Goal: Task Accomplishment & Management: Complete application form

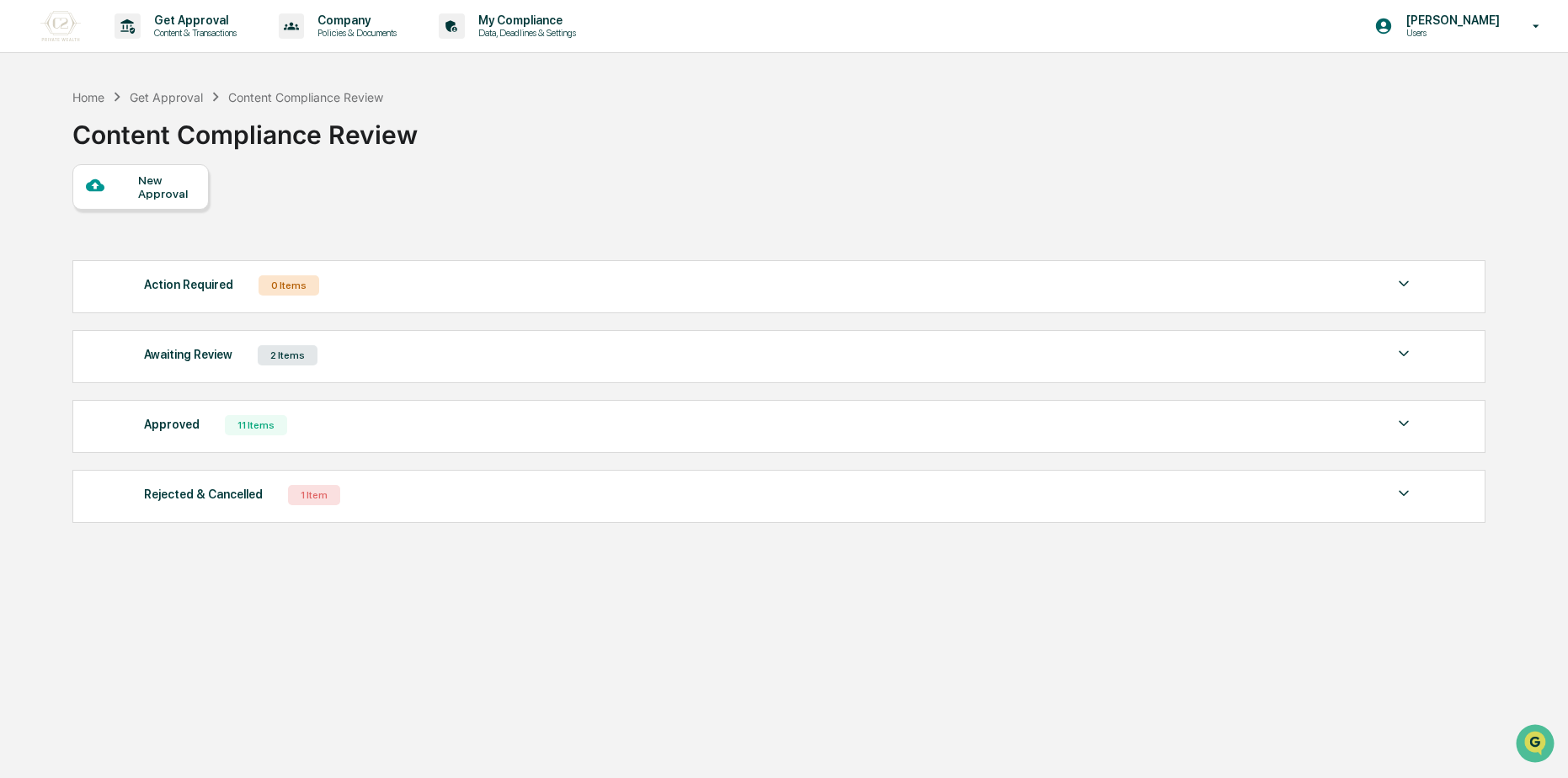
click at [165, 174] on div "New Approval" at bounding box center [166, 187] width 56 height 27
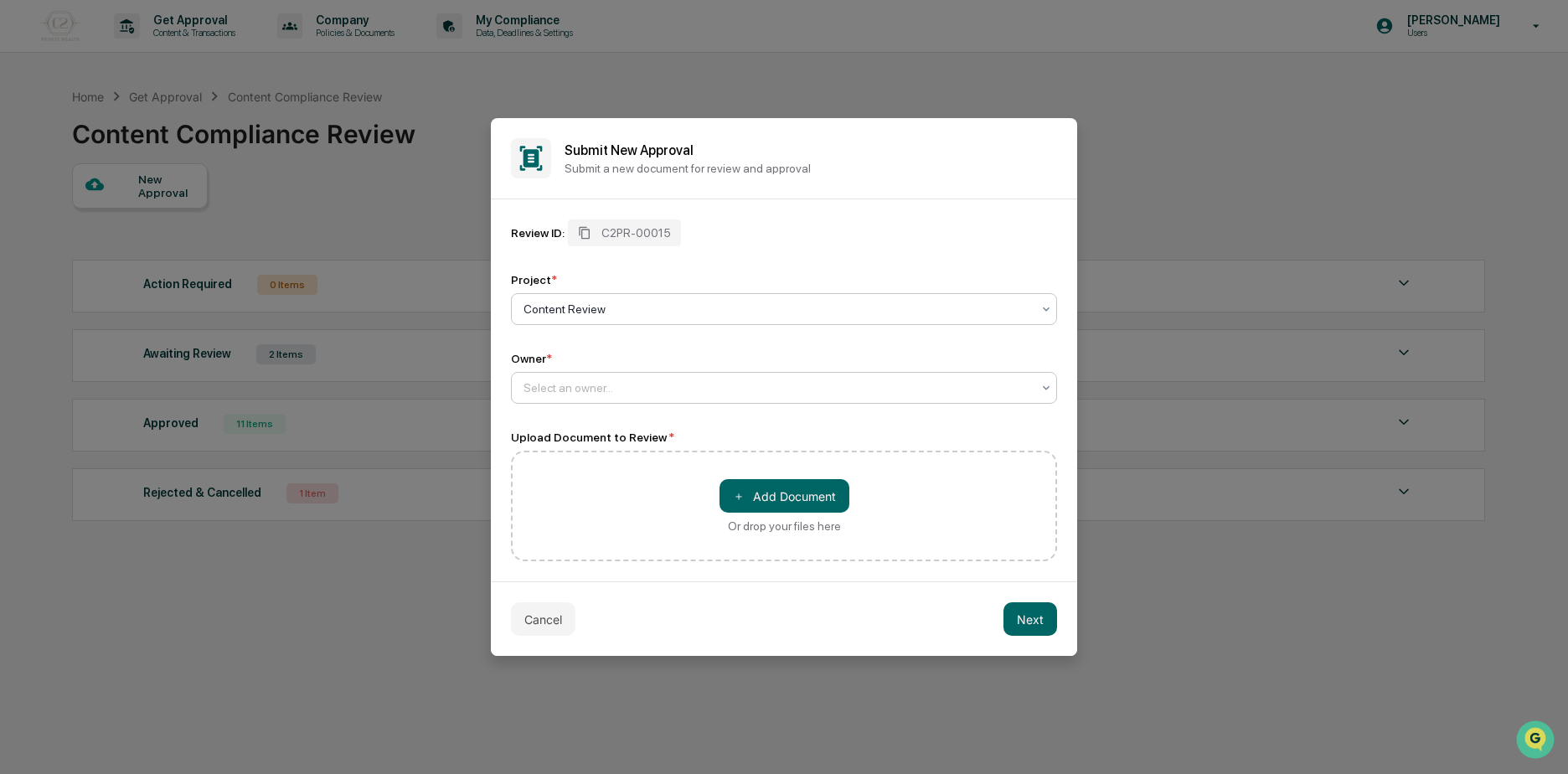
click at [651, 391] on div at bounding box center [776, 388] width 508 height 17
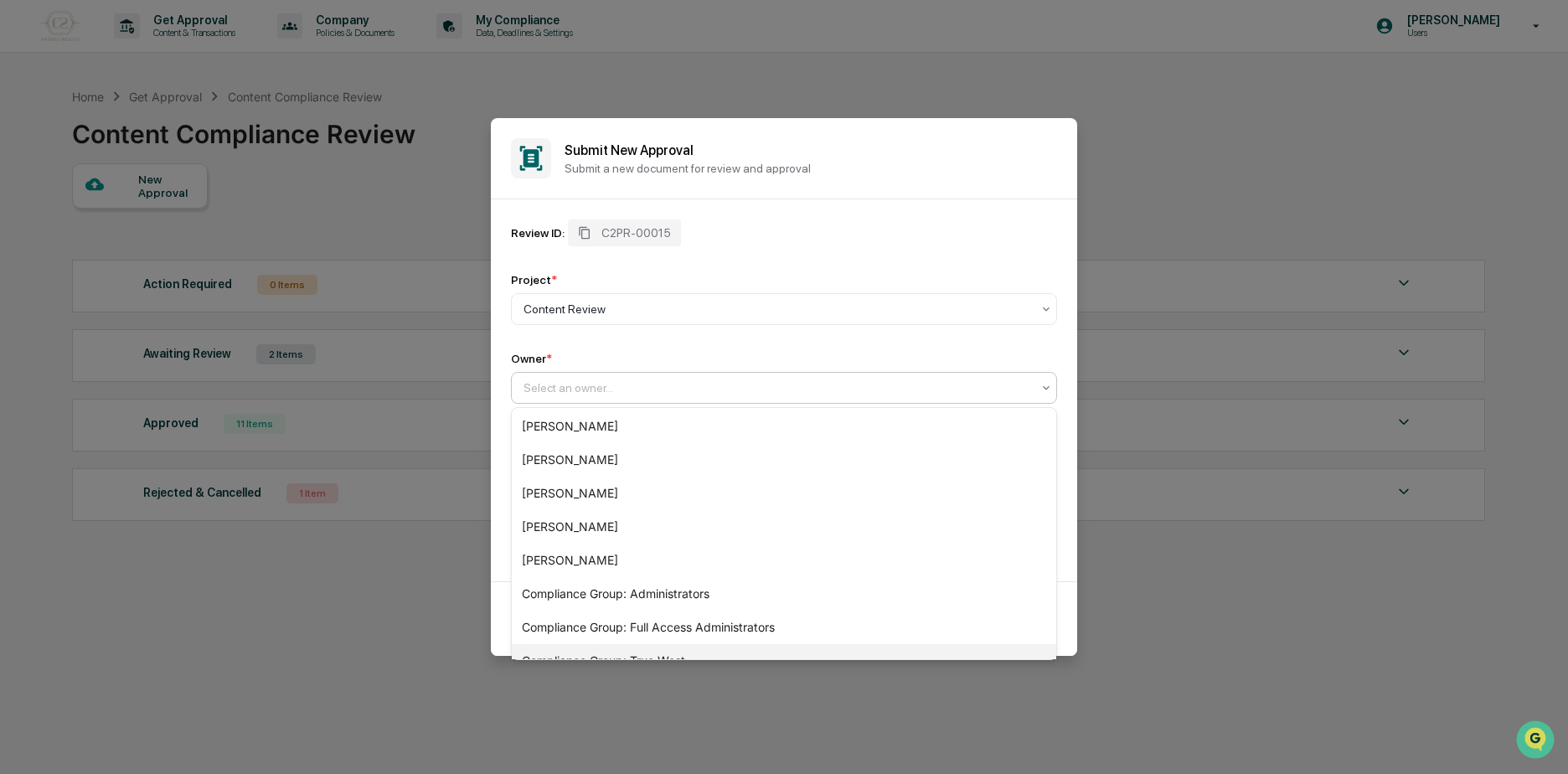
scroll to position [191, 0]
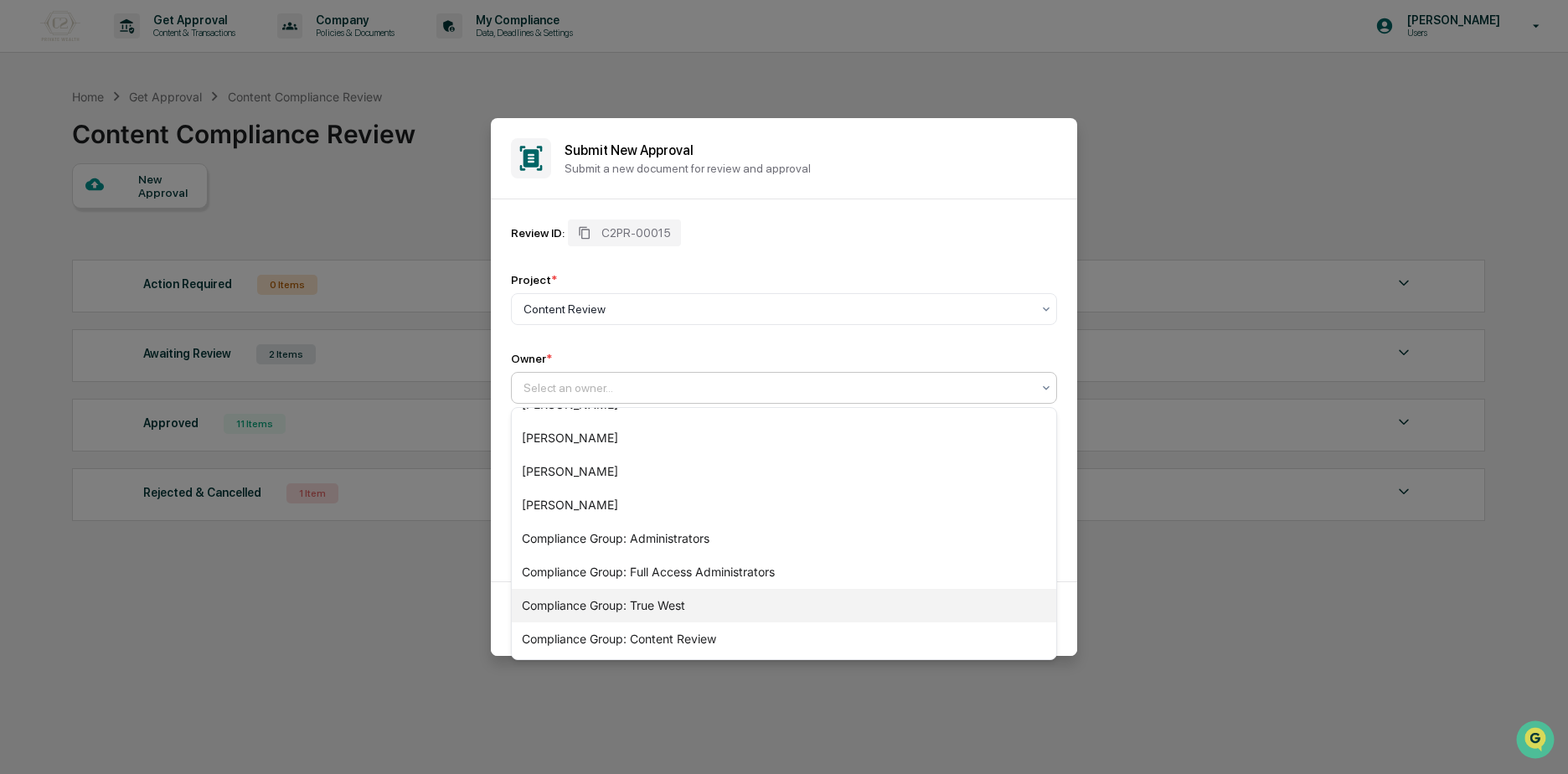
click at [612, 605] on div "Compliance Group: True West" at bounding box center [783, 605] width 544 height 33
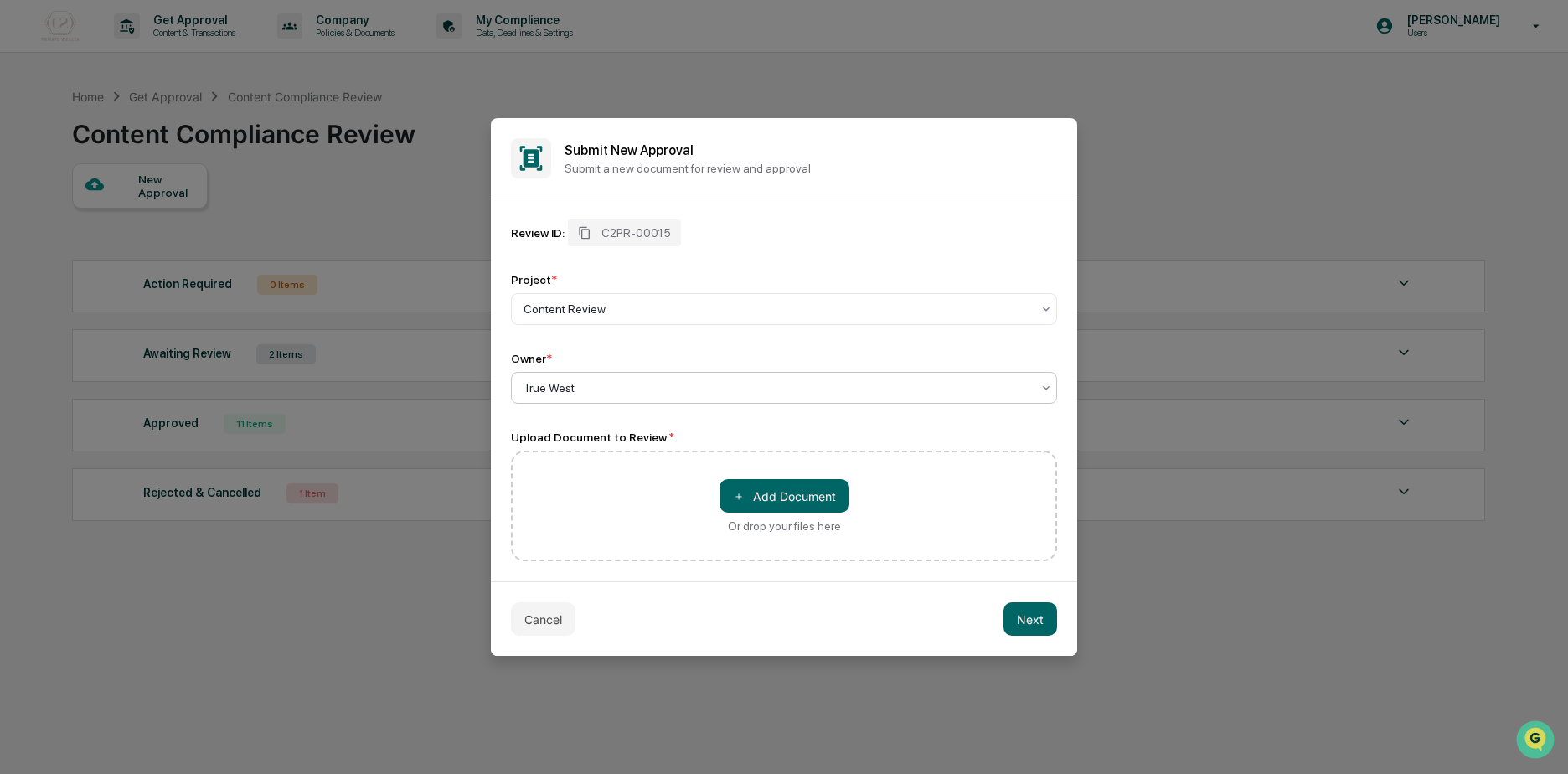
drag, startPoint x: 589, startPoint y: 392, endPoint x: 598, endPoint y: 405, distance: 15.8
click at [594, 396] on div "True West" at bounding box center [777, 387] width 524 height 24
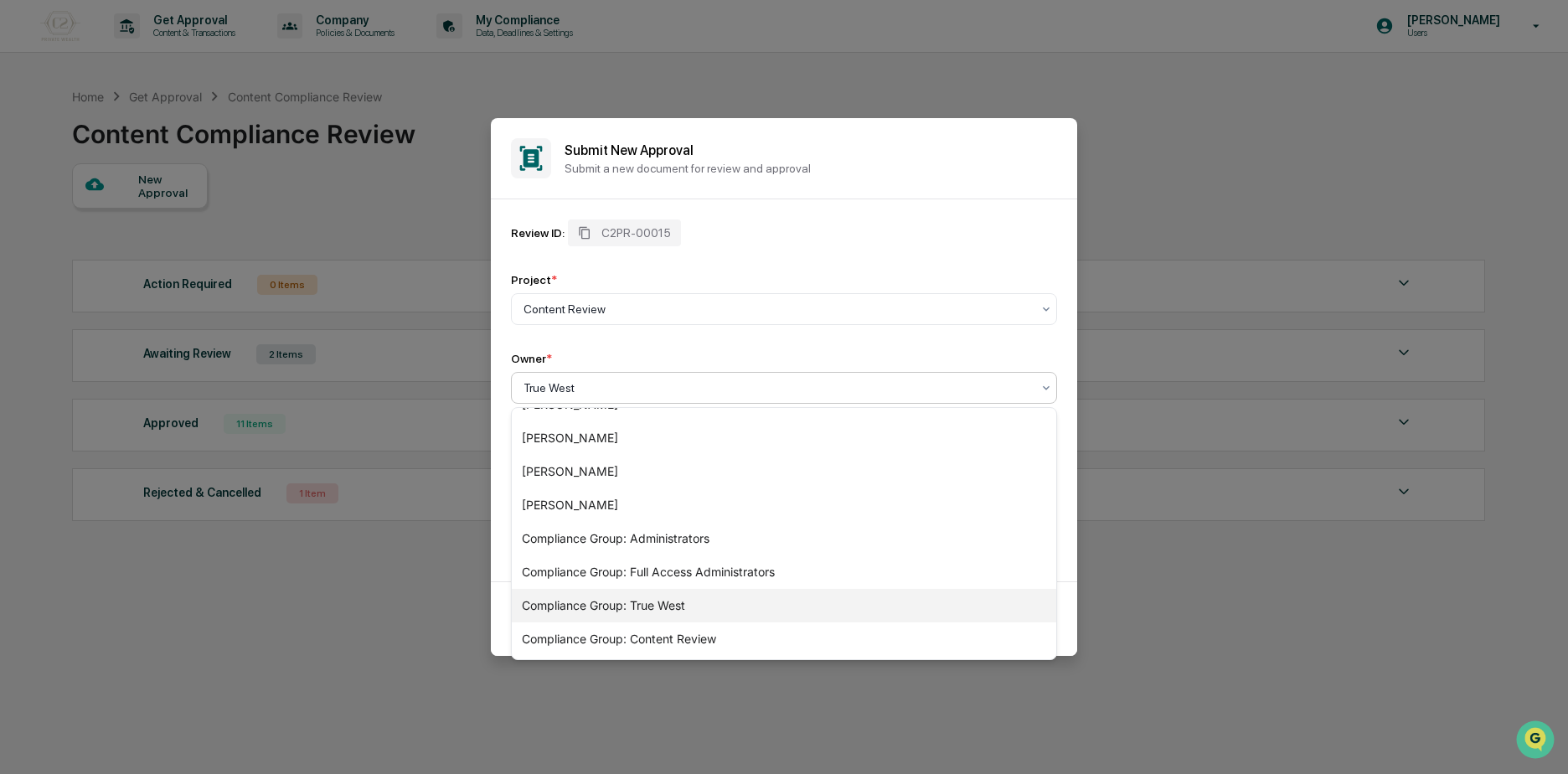
click at [658, 602] on div "Compliance Group: True West" at bounding box center [783, 605] width 544 height 33
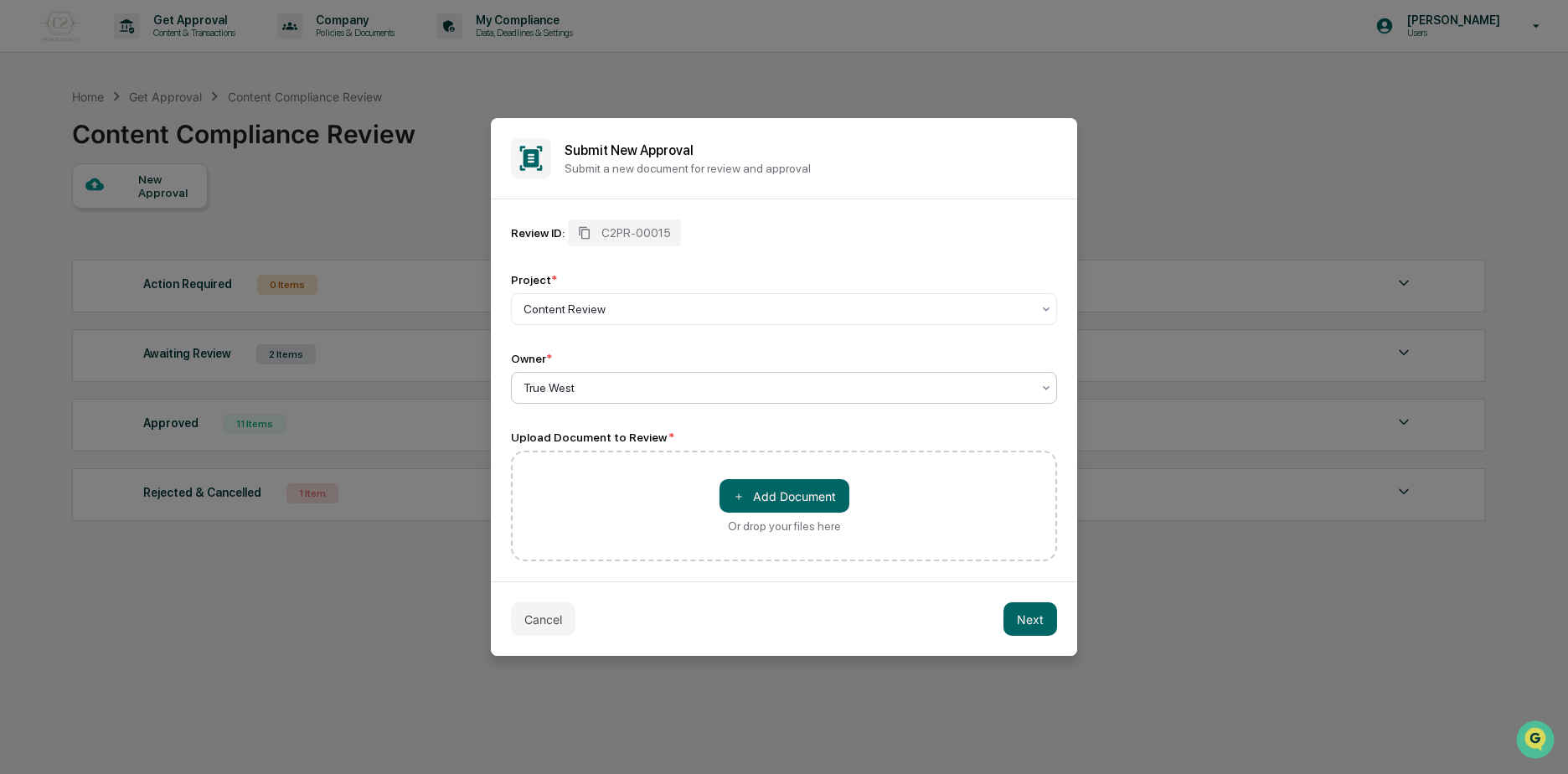
click at [609, 403] on div "True West" at bounding box center [783, 388] width 546 height 32
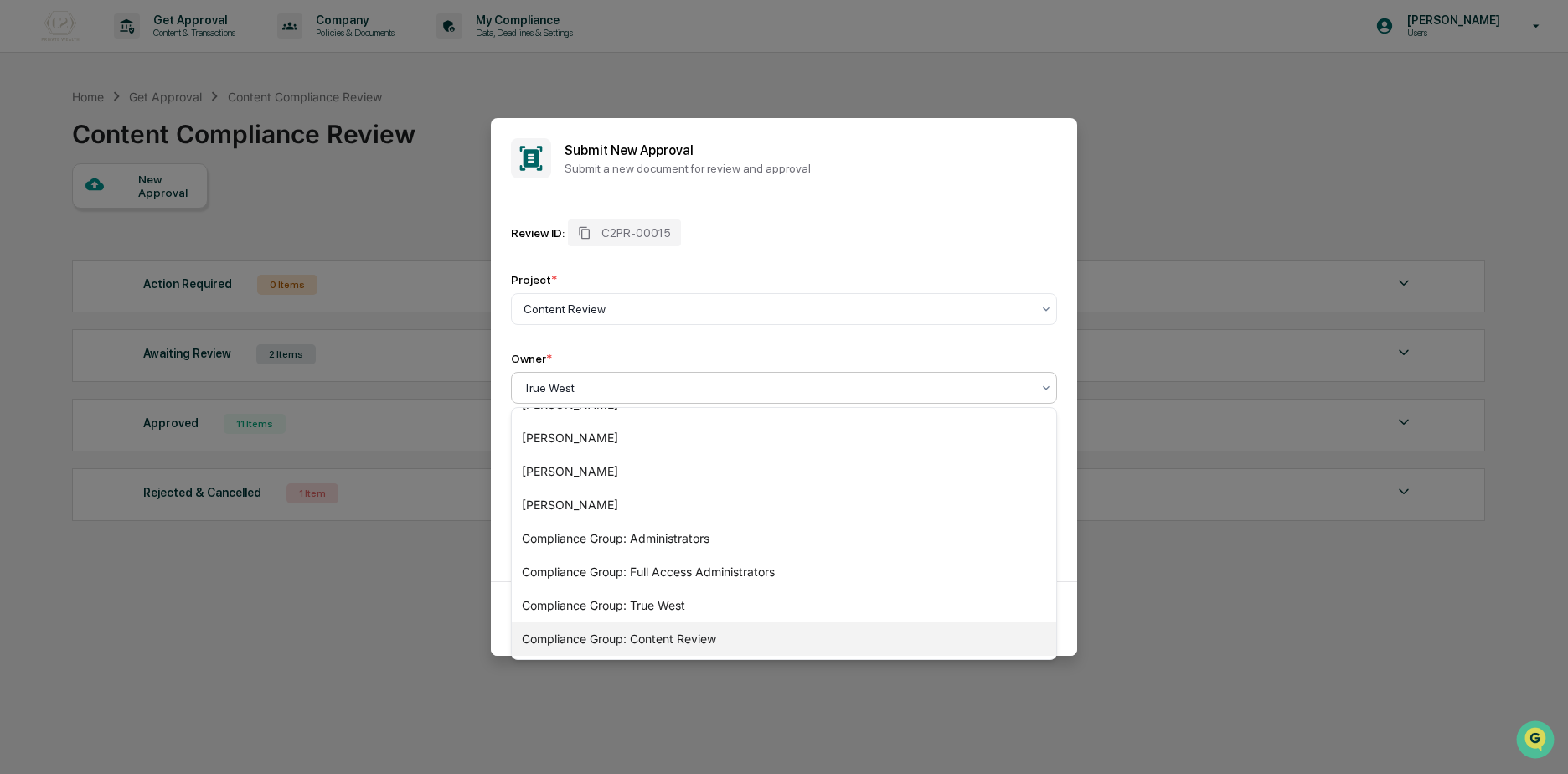
drag, startPoint x: 683, startPoint y: 615, endPoint x: 680, endPoint y: 641, distance: 26.2
click at [680, 641] on div "Caroline Iannucci Kari Thiessen Nancy Harry Carliss Marshall Tammy Steffen Anna…" at bounding box center [783, 534] width 544 height 252
click at [680, 641] on div "Compliance Group: Content Review" at bounding box center [783, 639] width 544 height 33
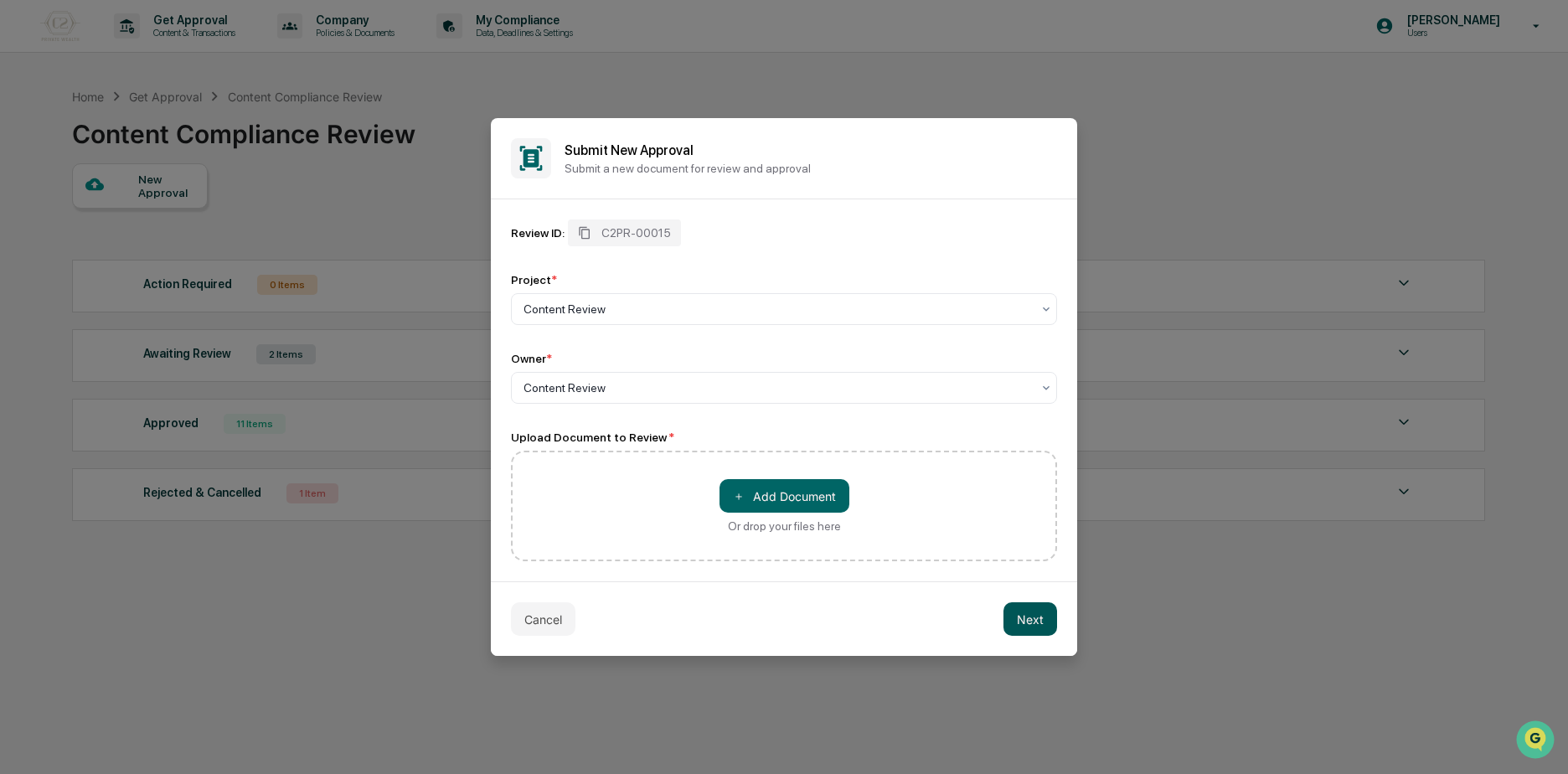
click at [1028, 619] on button "Next" at bounding box center [1030, 618] width 53 height 33
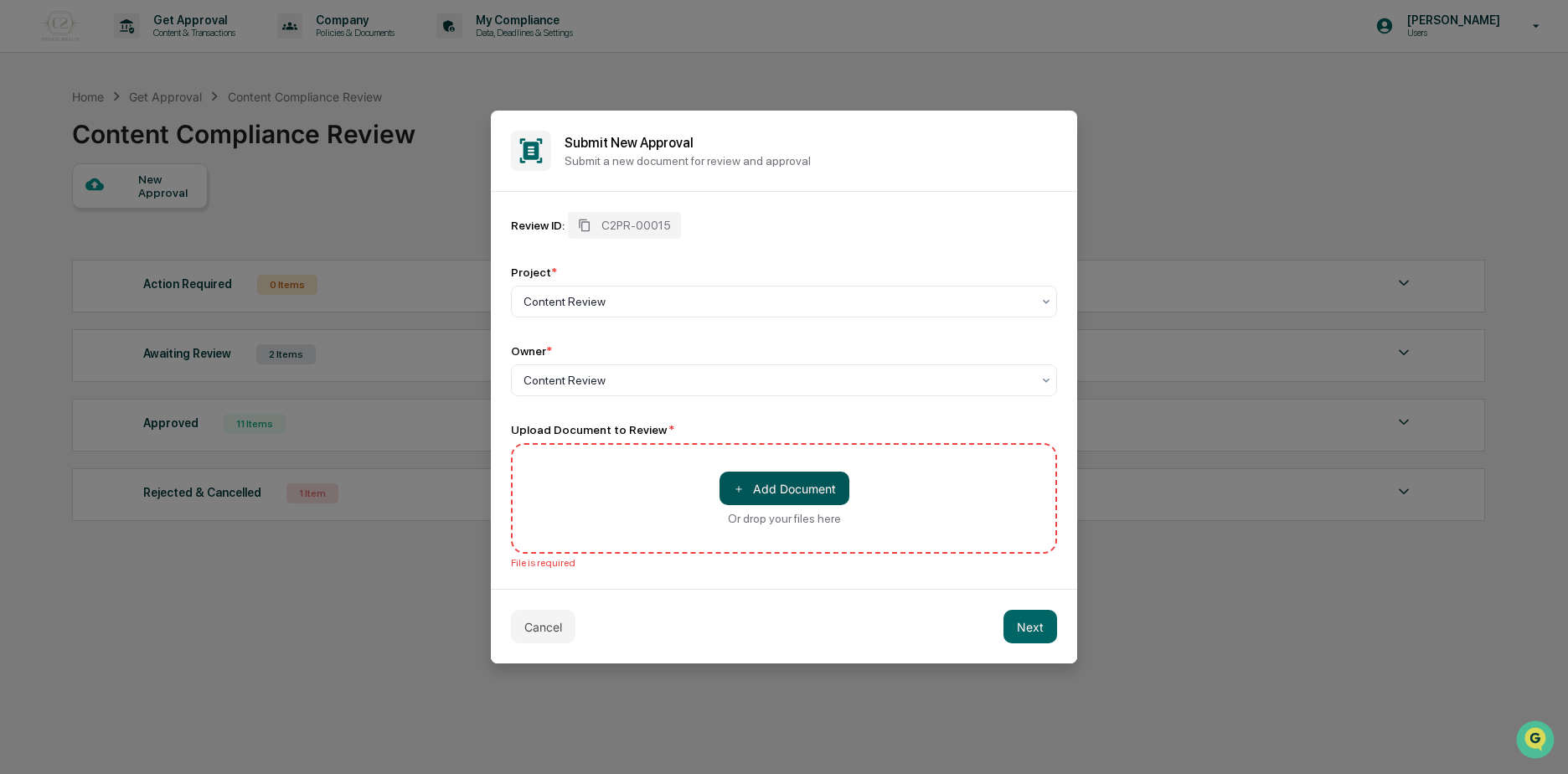
click at [822, 495] on button "＋ Add Document" at bounding box center [784, 488] width 130 height 33
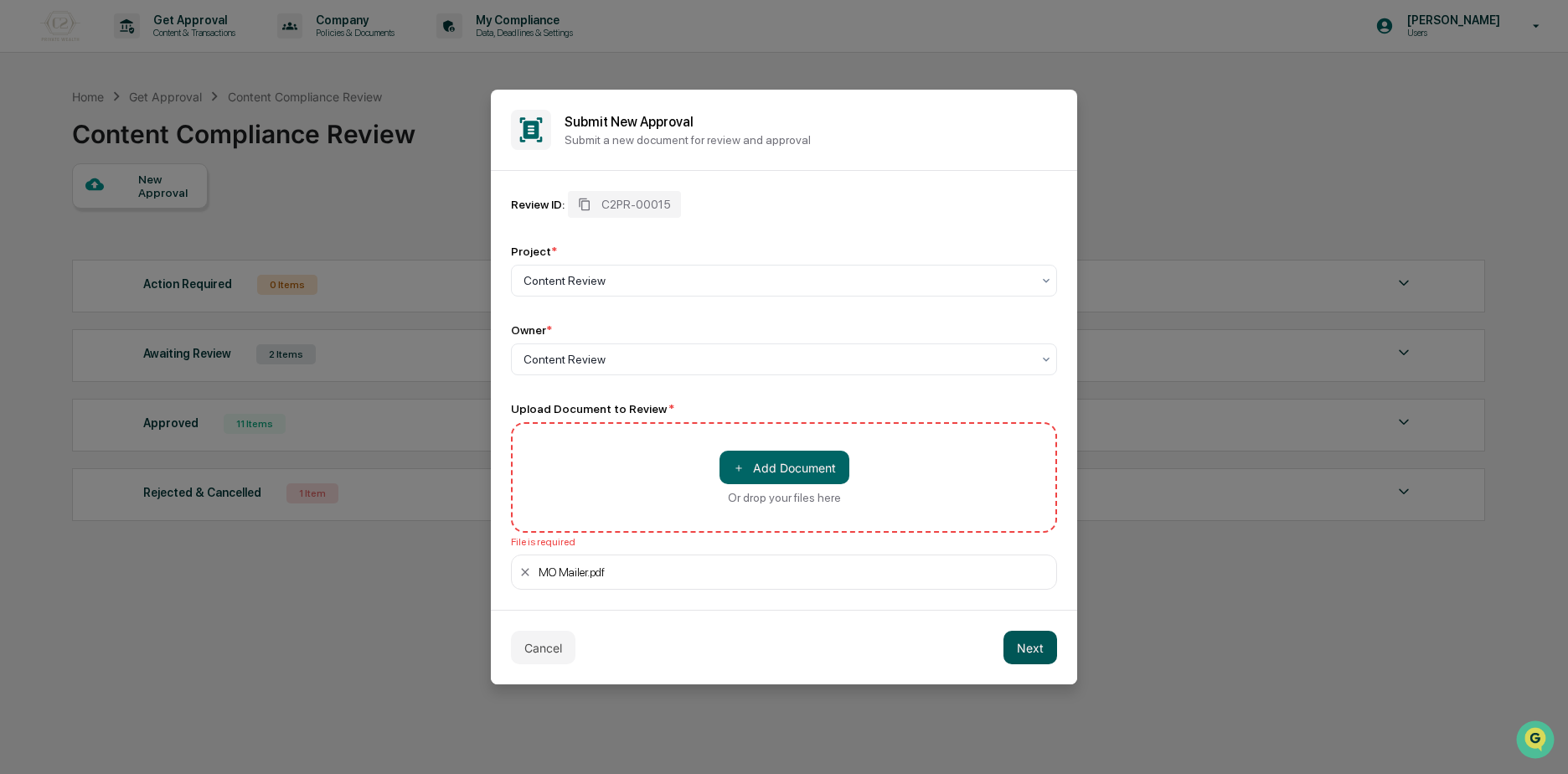
click at [1036, 652] on button "Next" at bounding box center [1030, 647] width 53 height 33
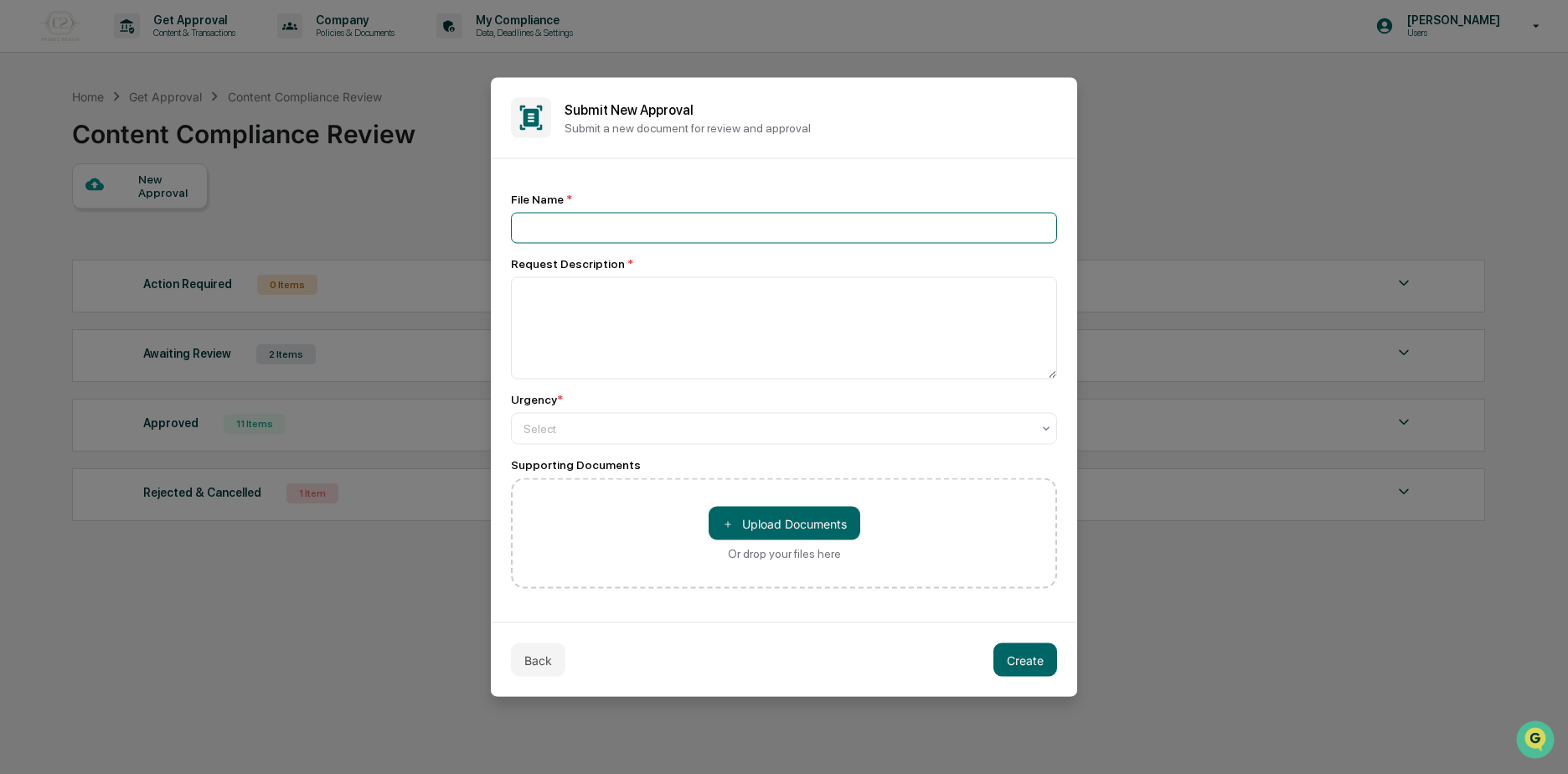
click at [580, 222] on input at bounding box center [783, 228] width 546 height 31
type input "**********"
click at [805, 343] on textarea at bounding box center [783, 329] width 546 height 103
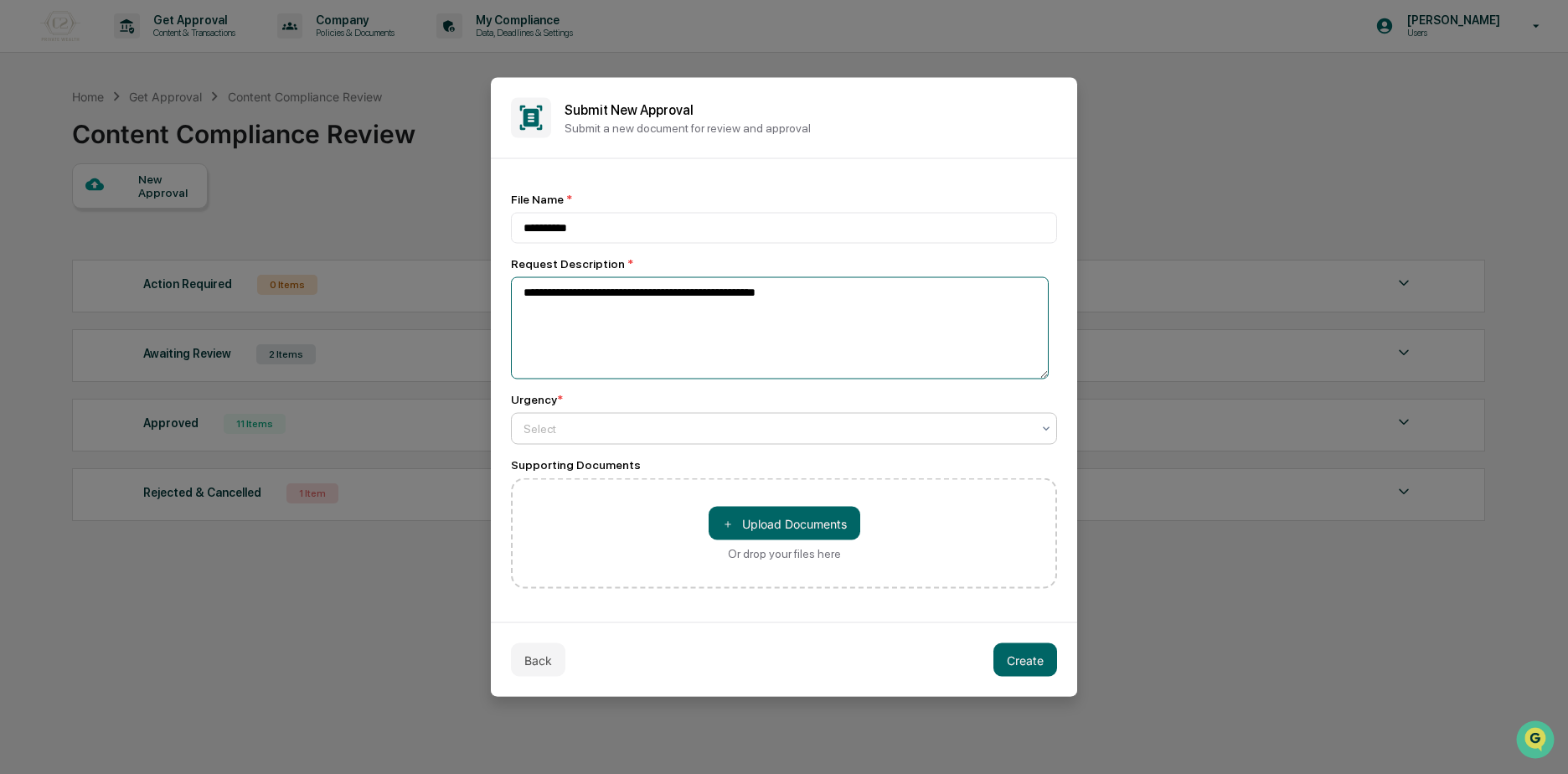
type textarea "**********"
click at [803, 432] on div at bounding box center [776, 429] width 508 height 17
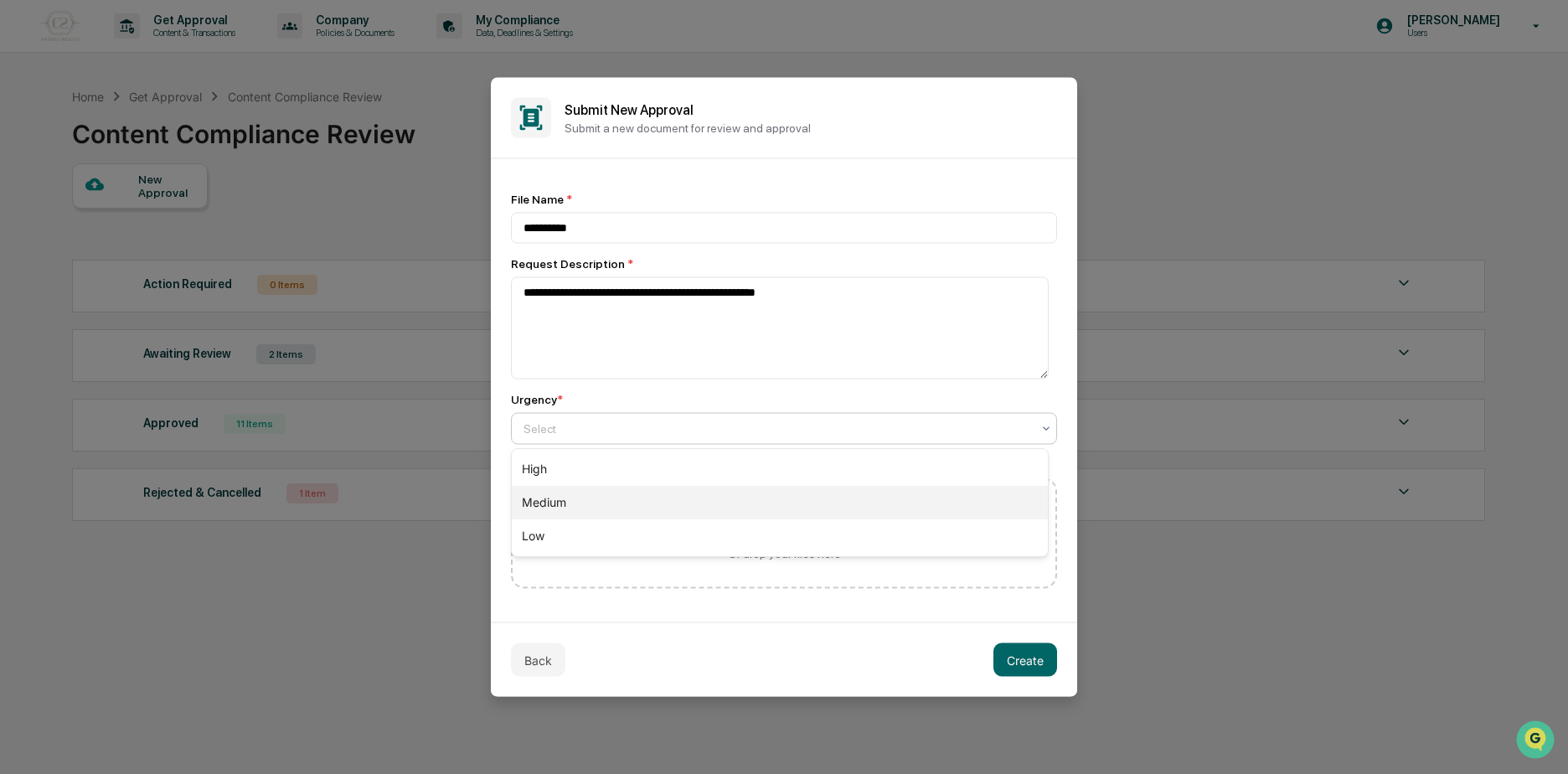
click at [713, 504] on div "Medium" at bounding box center [779, 502] width 536 height 33
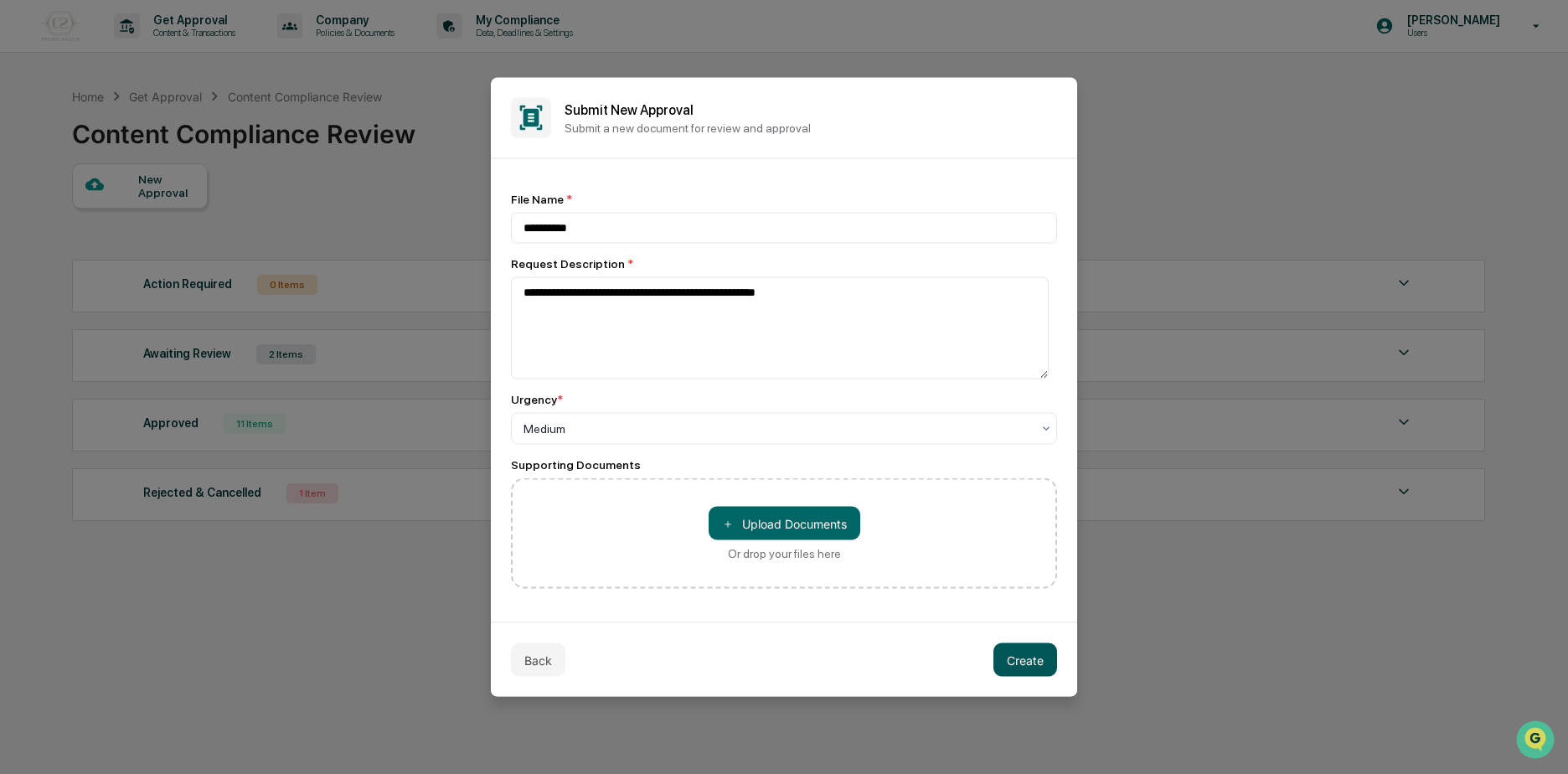
click at [1021, 655] on button "Create" at bounding box center [1024, 660] width 64 height 33
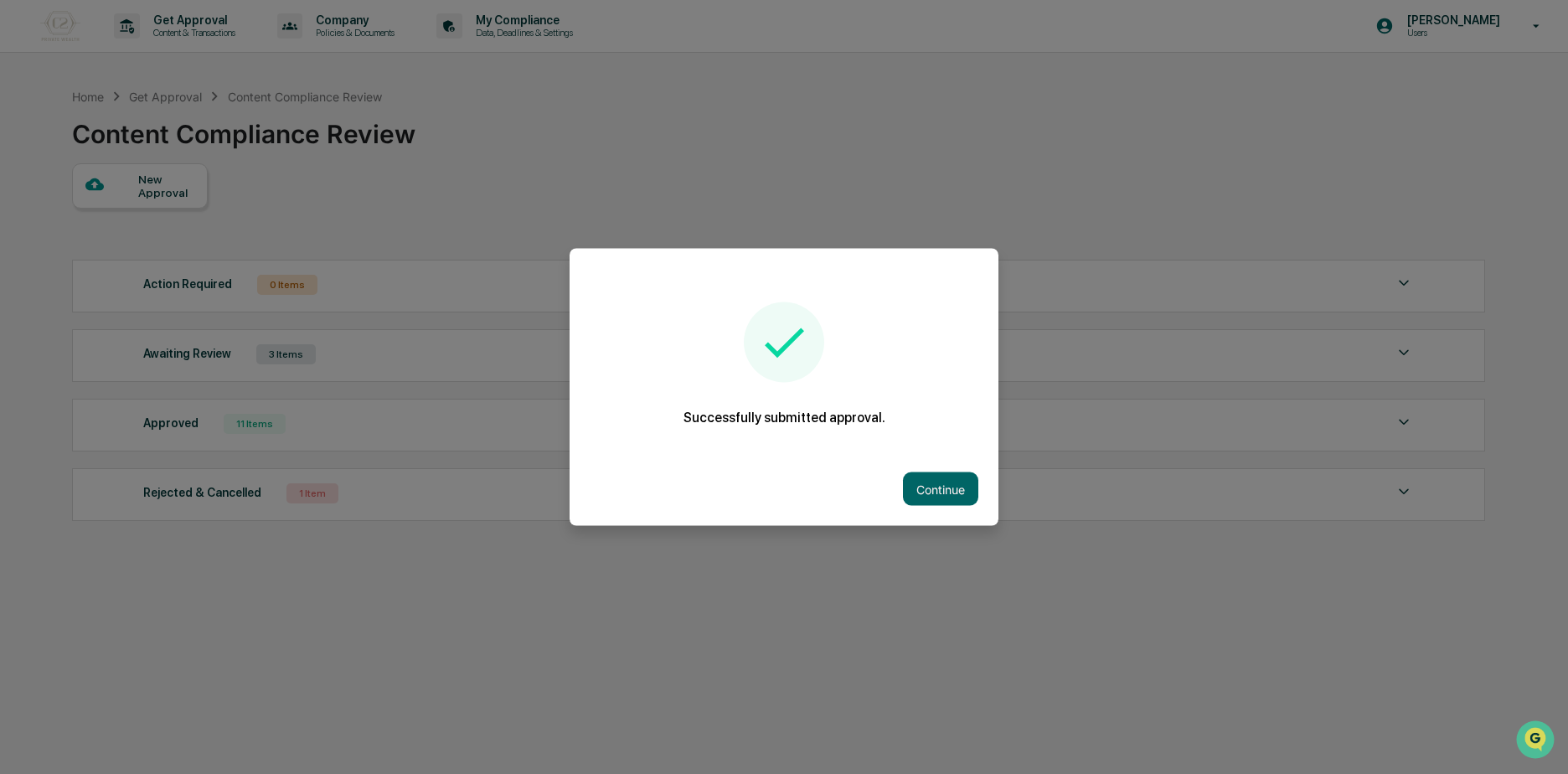
click at [367, 352] on div at bounding box center [784, 387] width 1568 height 774
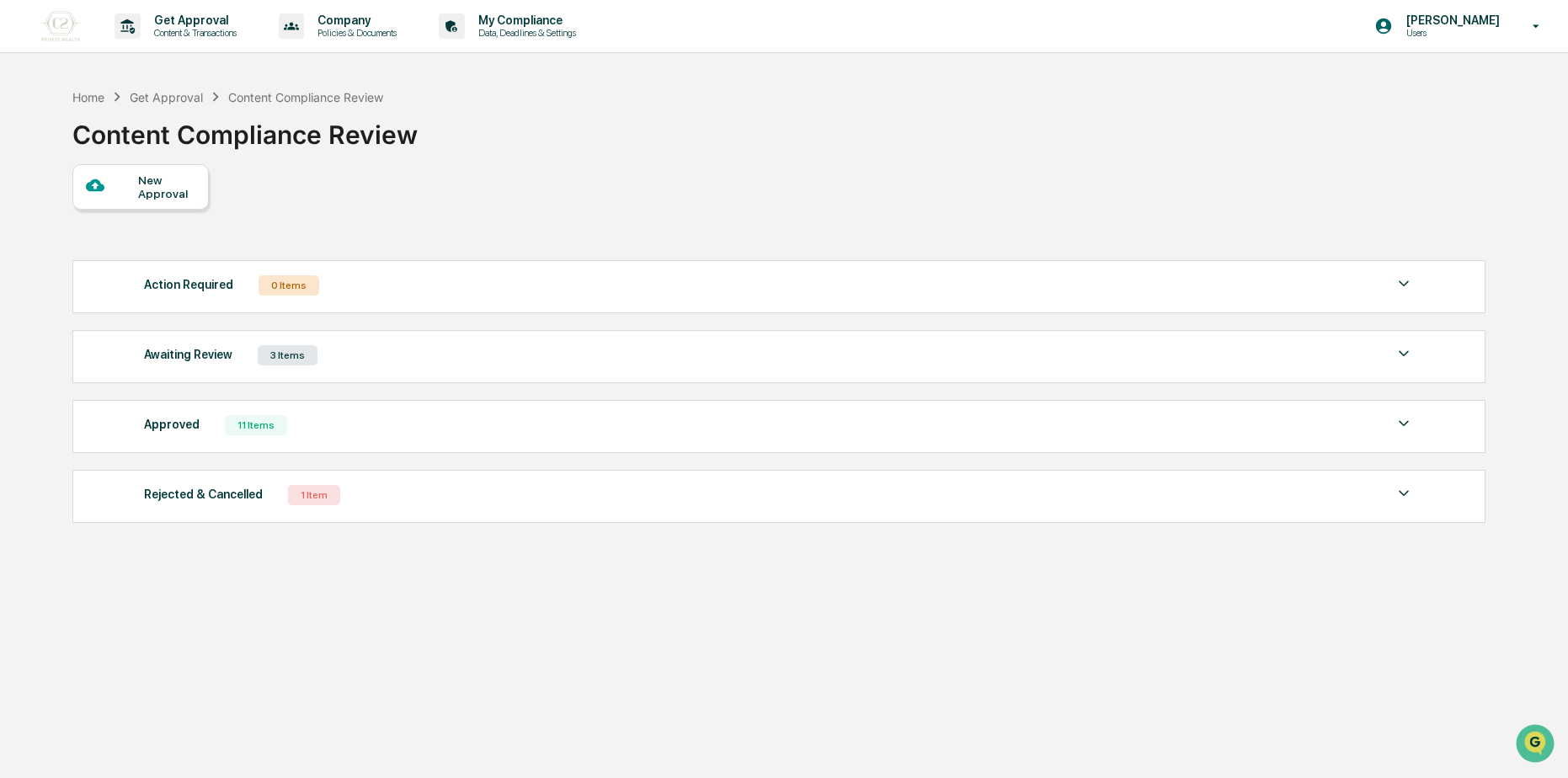
click at [737, 366] on div "Awaiting Review 3 Items" at bounding box center [779, 355] width 1270 height 24
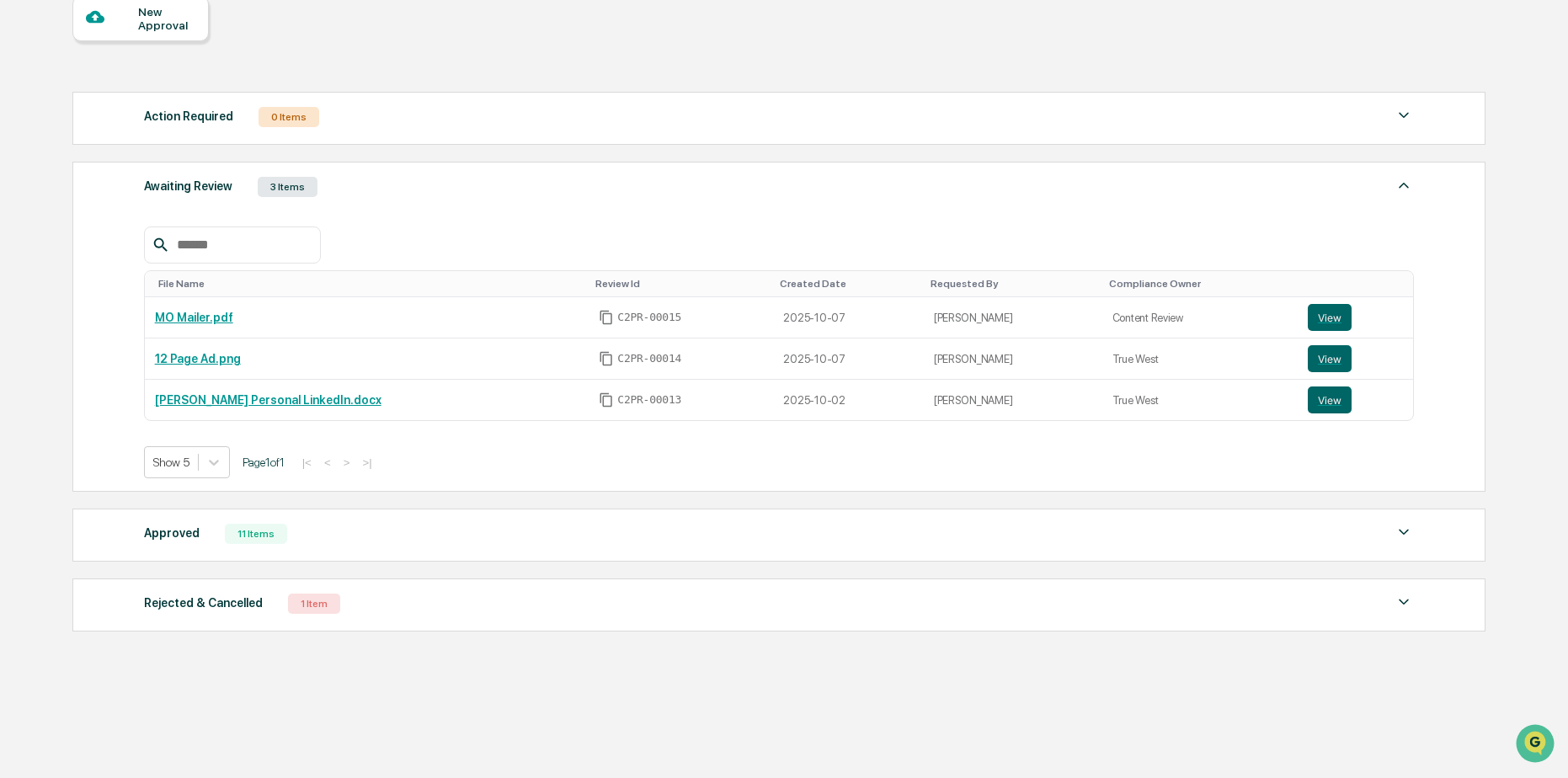
click at [1057, 534] on div "Approved 11 Items" at bounding box center [779, 534] width 1270 height 24
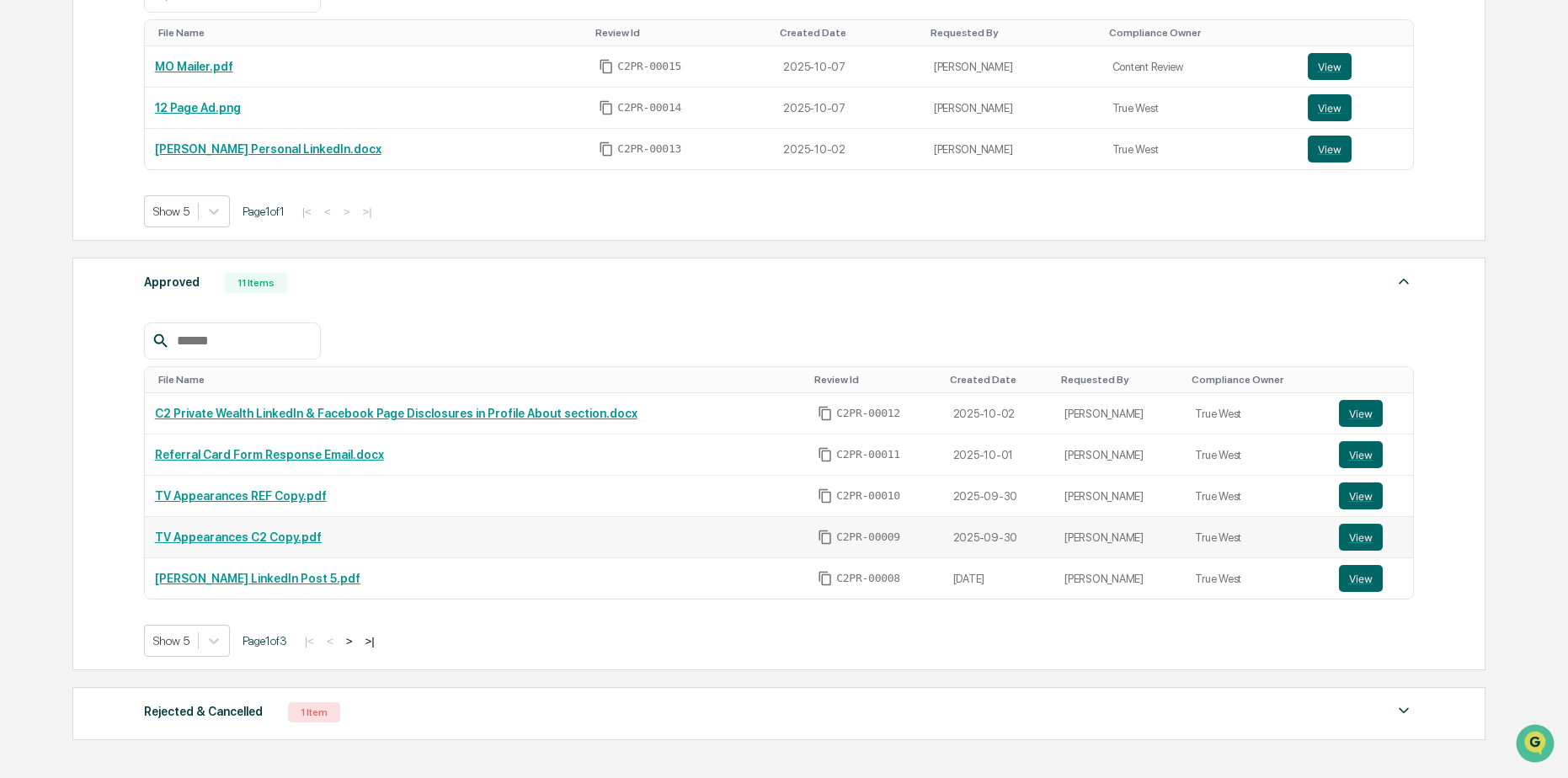
scroll to position [421, 0]
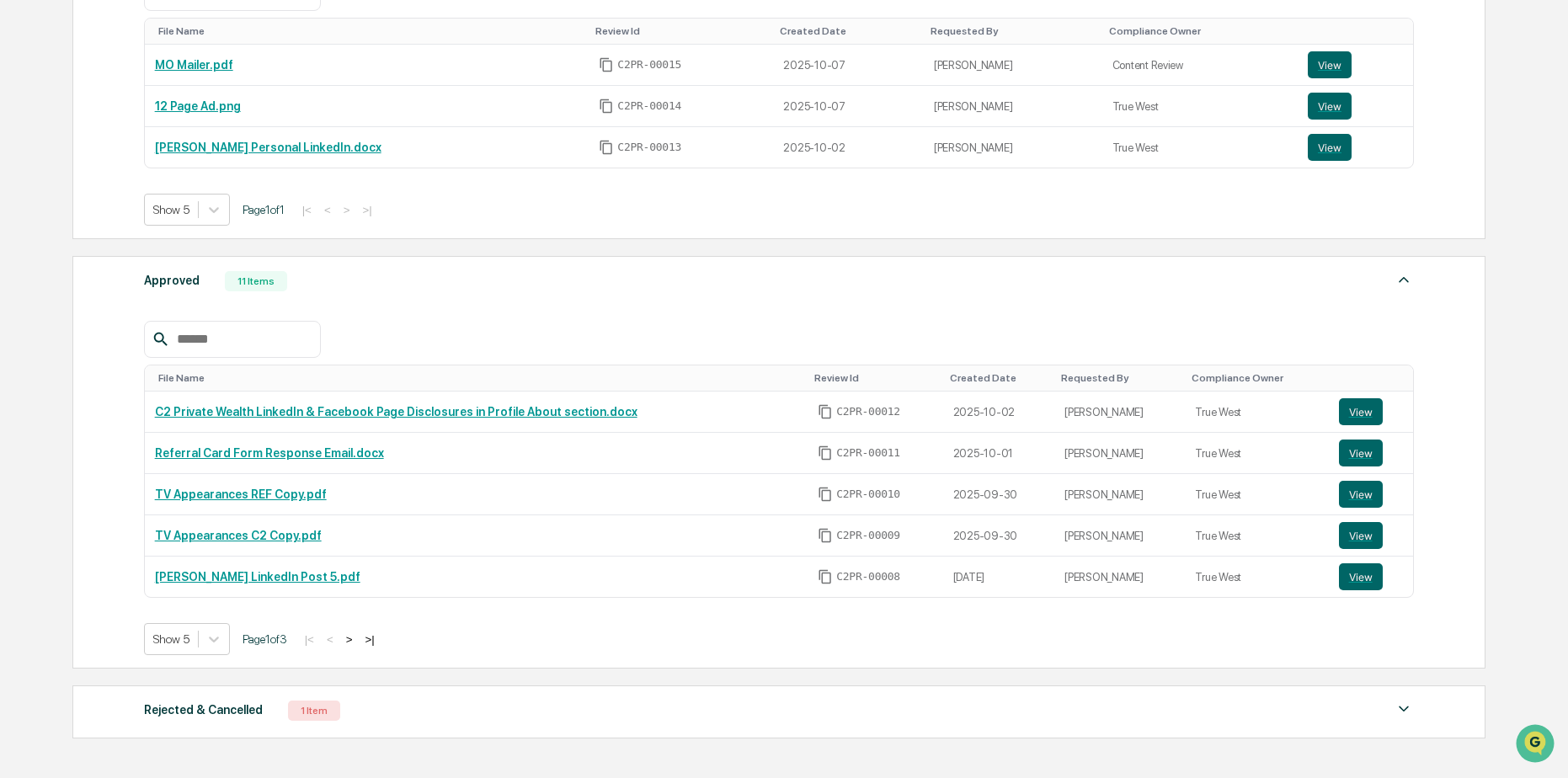
click at [358, 633] on button ">" at bounding box center [349, 640] width 17 height 14
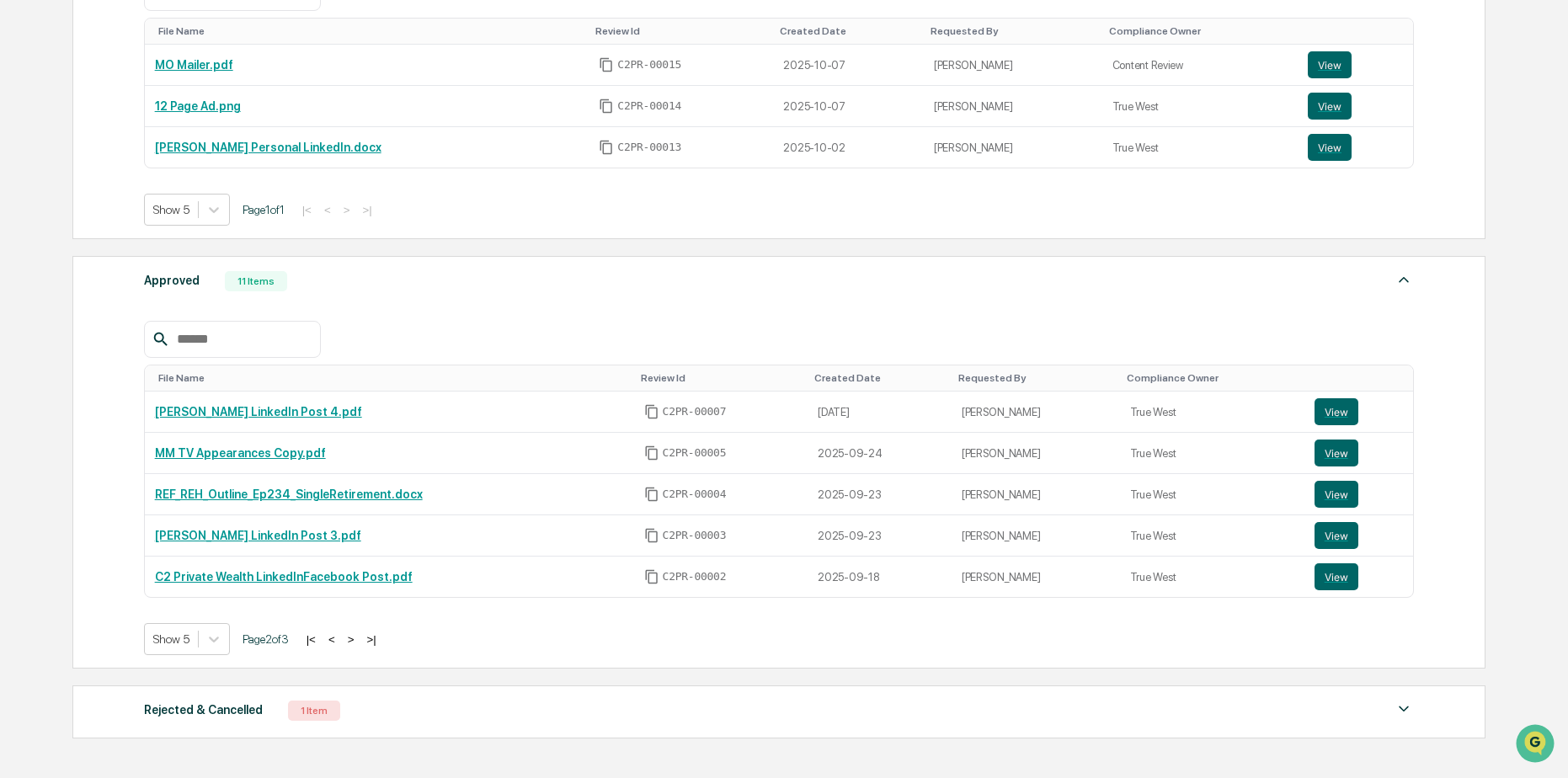
click at [358, 633] on button ">" at bounding box center [351, 640] width 17 height 14
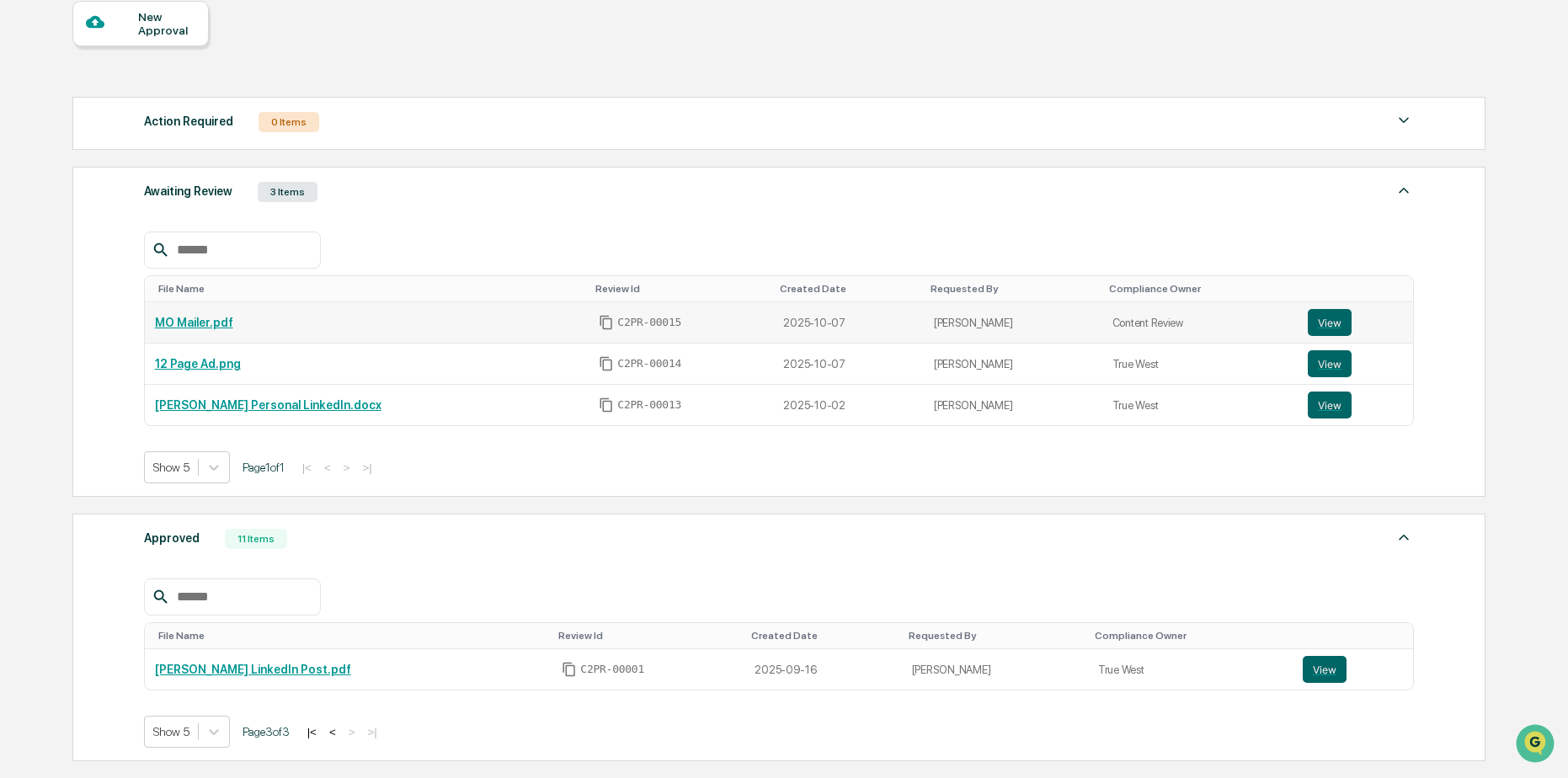
scroll to position [114, 0]
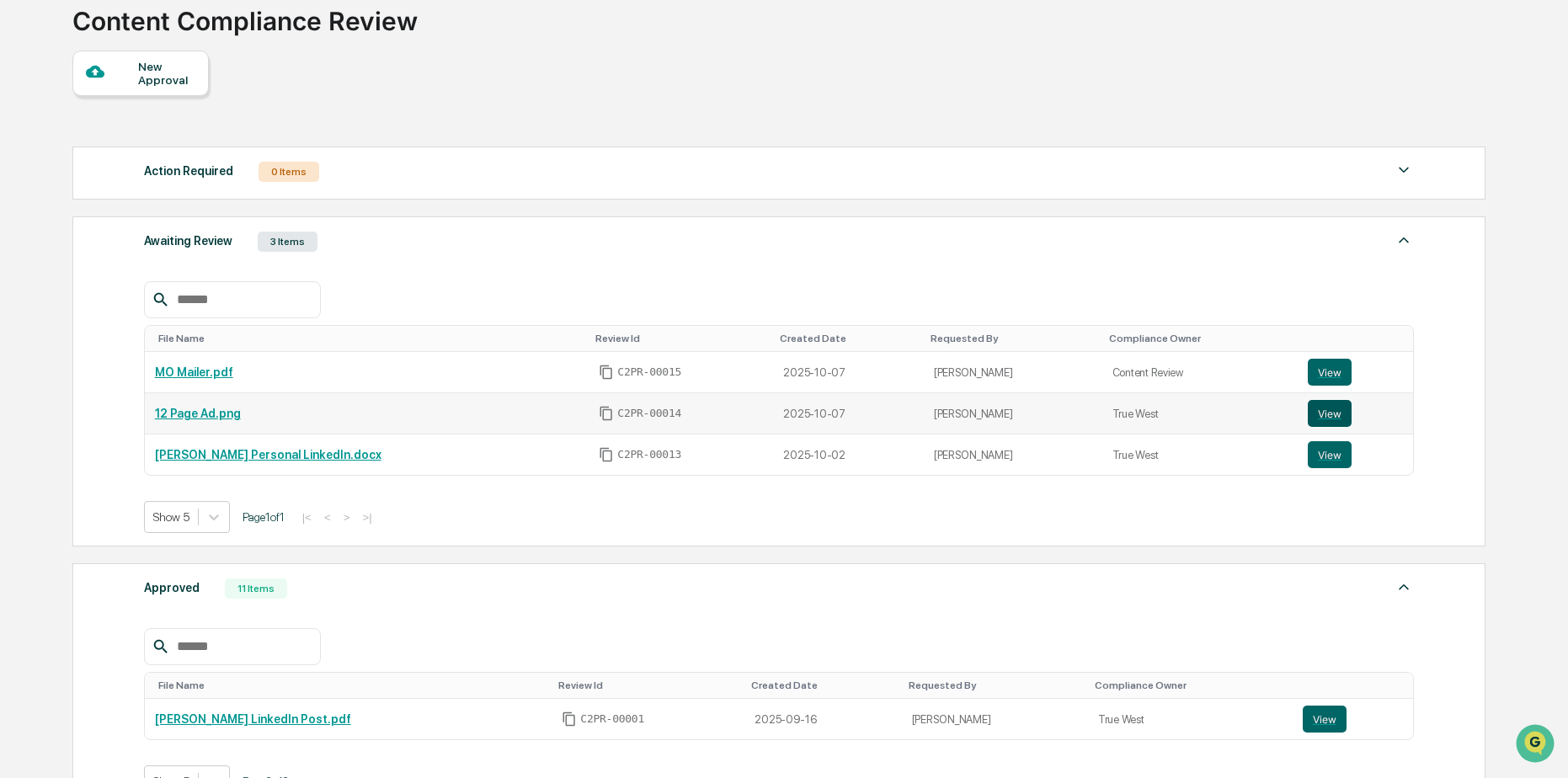
click at [1332, 411] on button "View" at bounding box center [1329, 413] width 44 height 27
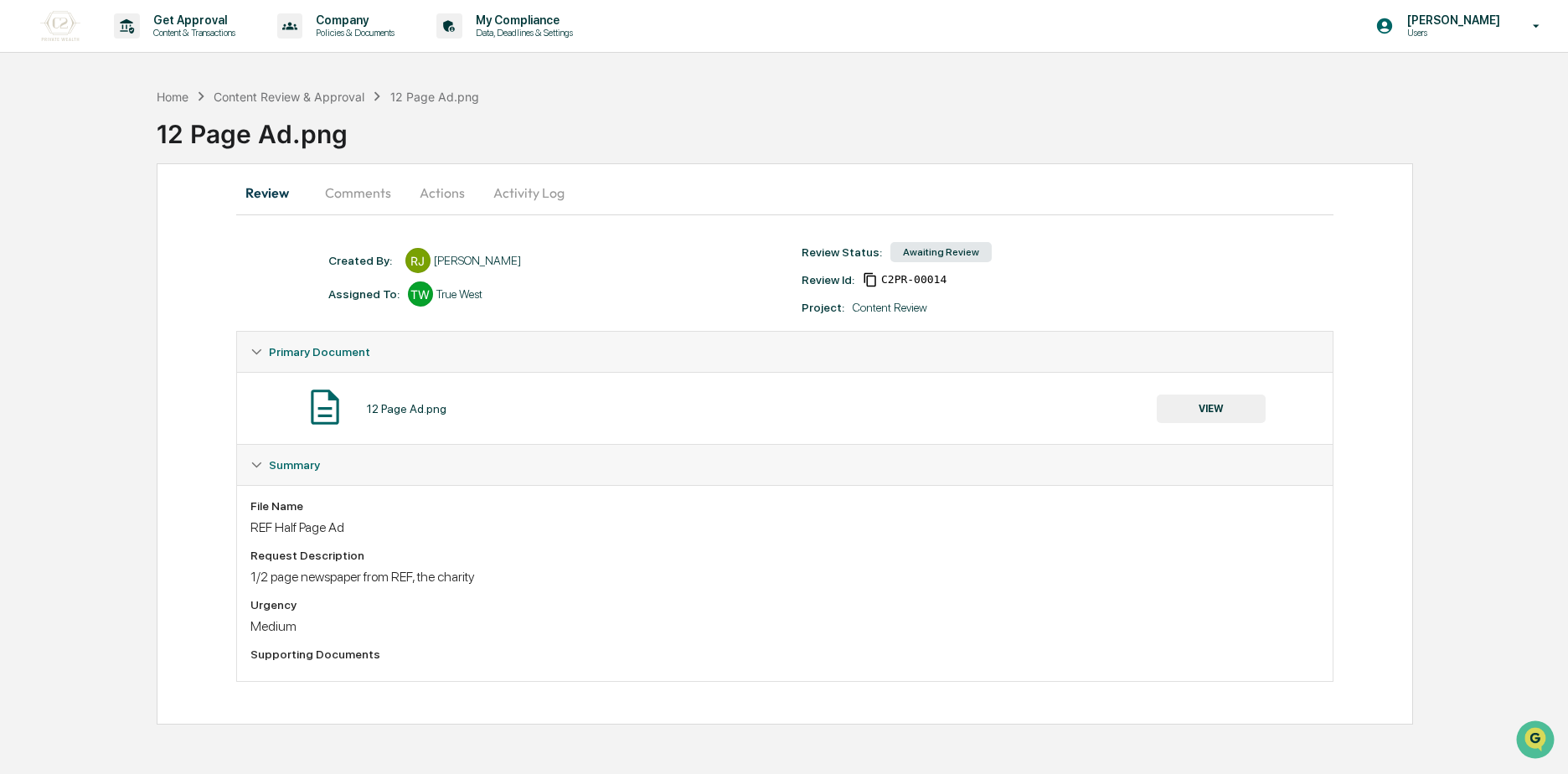
click at [364, 199] on button "Comments" at bounding box center [358, 193] width 93 height 40
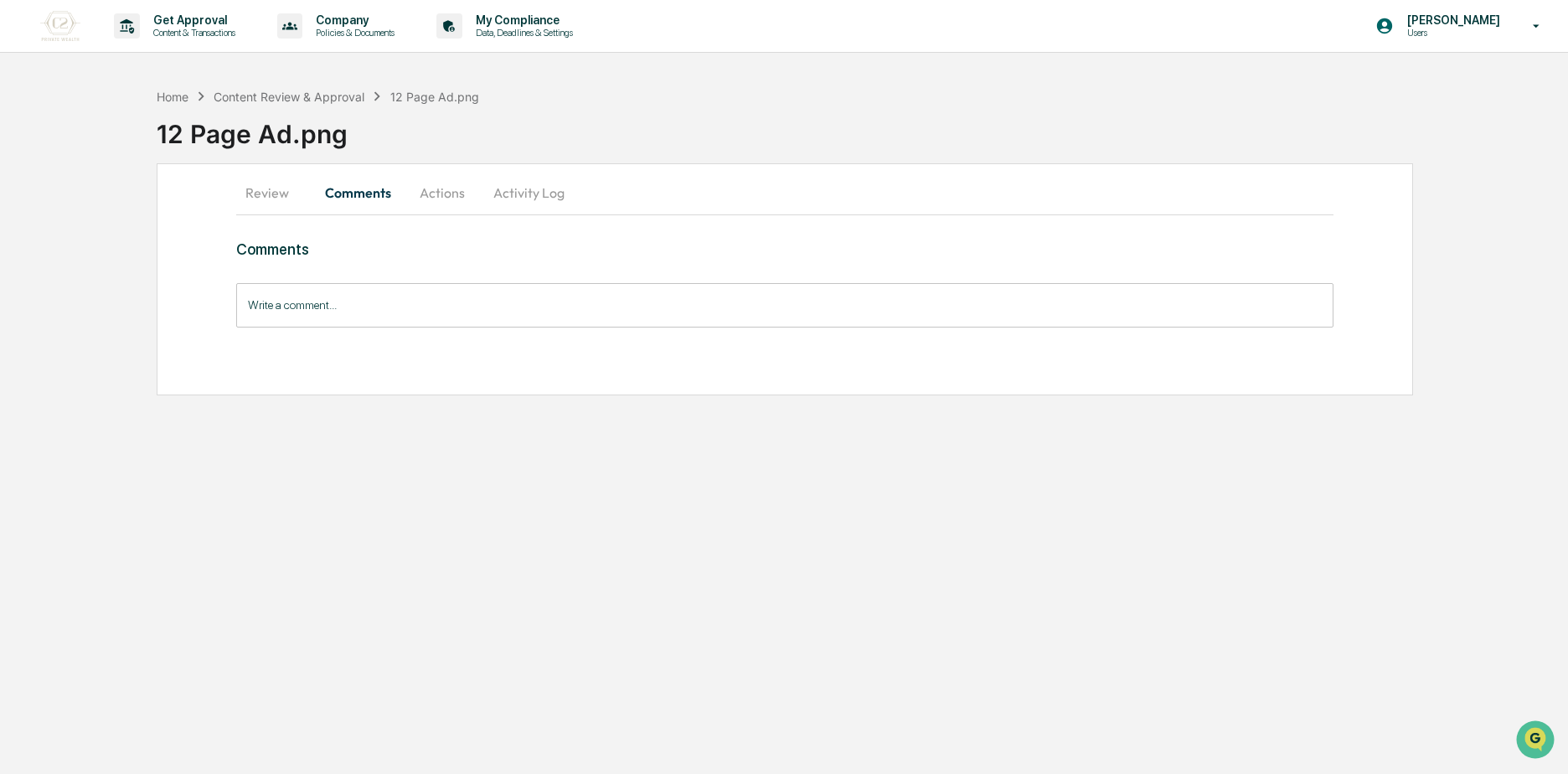
click at [451, 192] on button "Actions" at bounding box center [441, 193] width 75 height 40
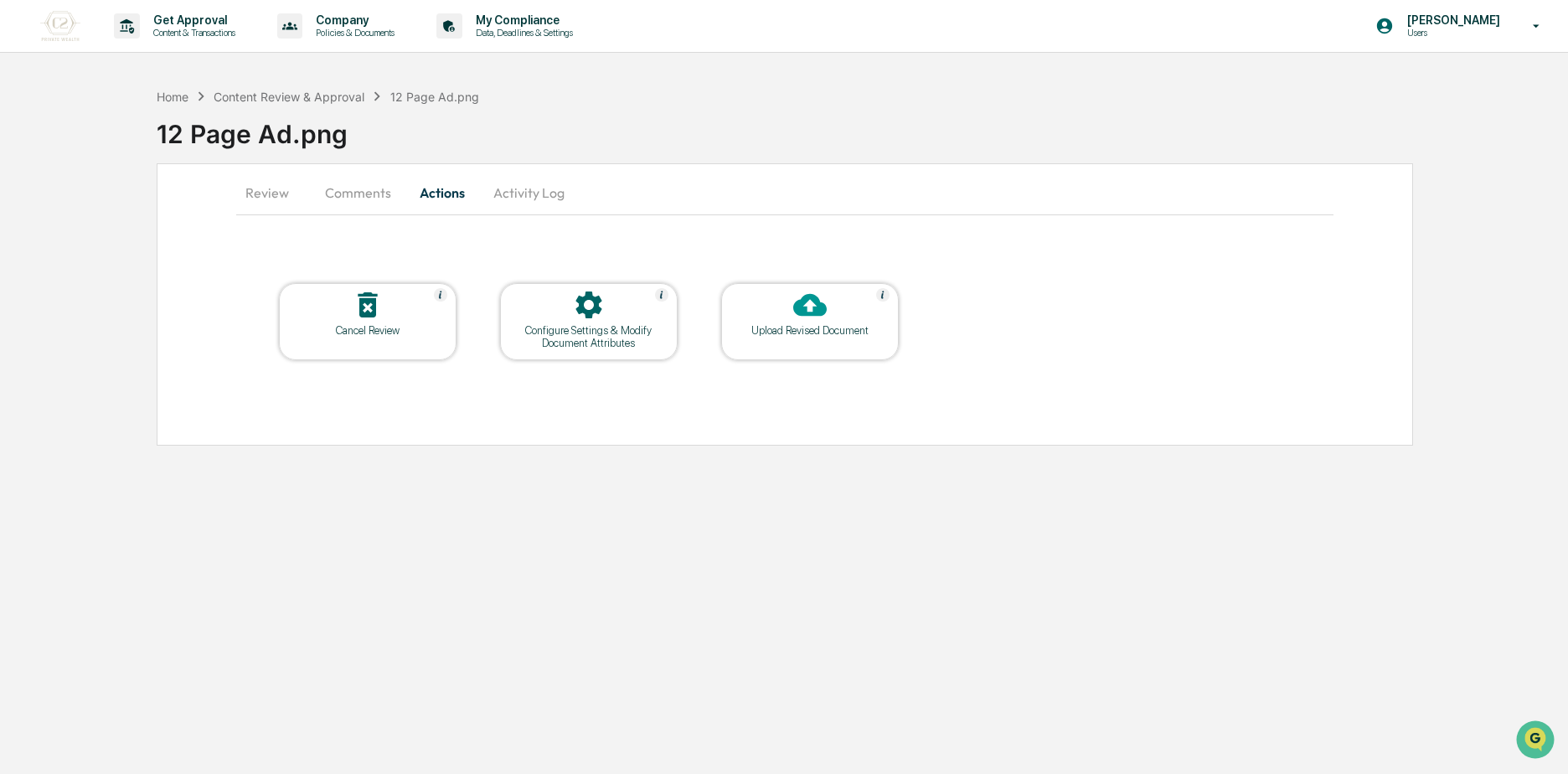
click at [600, 339] on div "Configure Settings & Modify Document Attributes" at bounding box center [588, 336] width 151 height 25
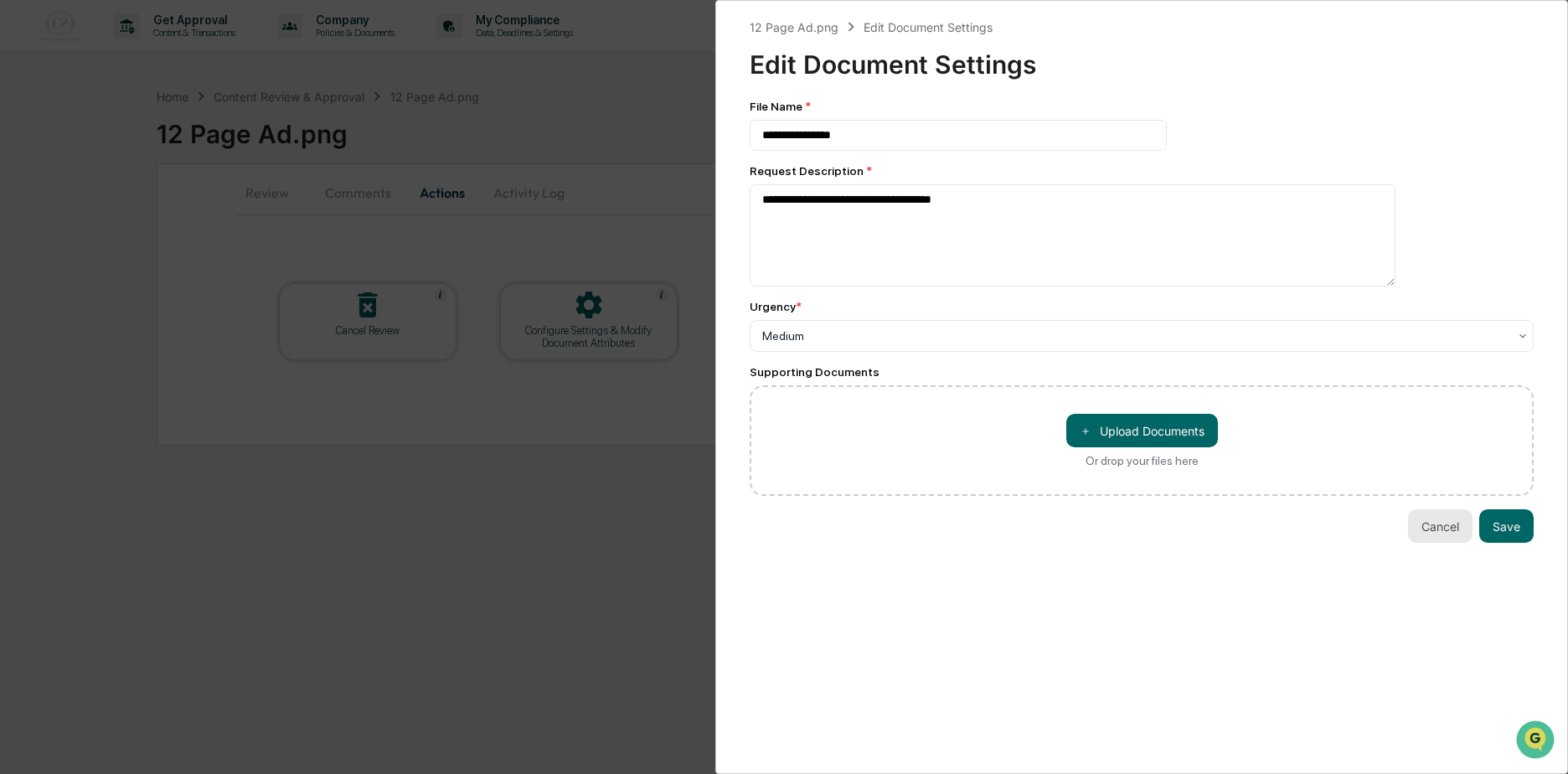
click at [1441, 523] on button "Cancel" at bounding box center [1440, 525] width 65 height 33
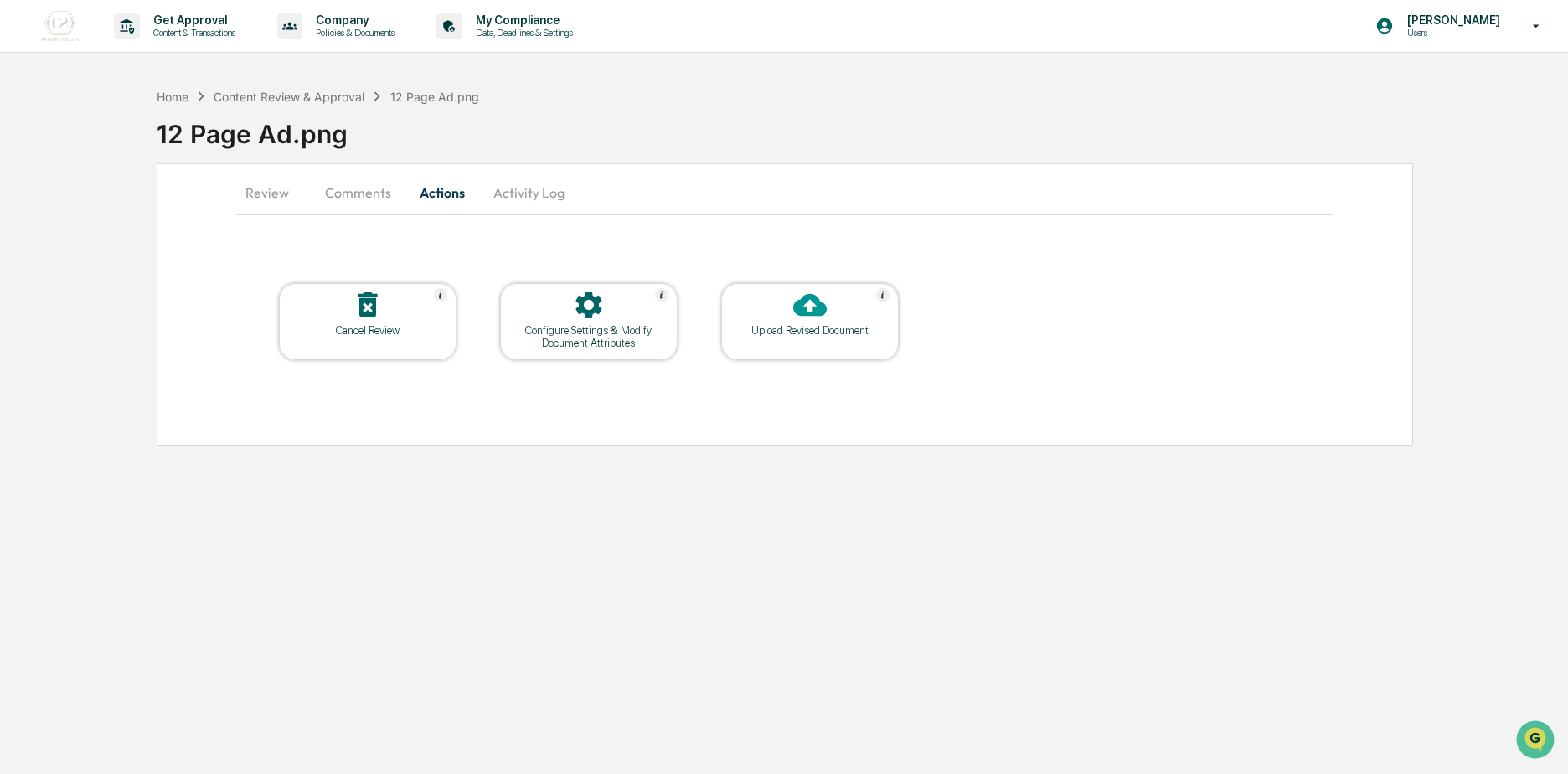
click at [527, 202] on button "Activity Log" at bounding box center [529, 193] width 98 height 40
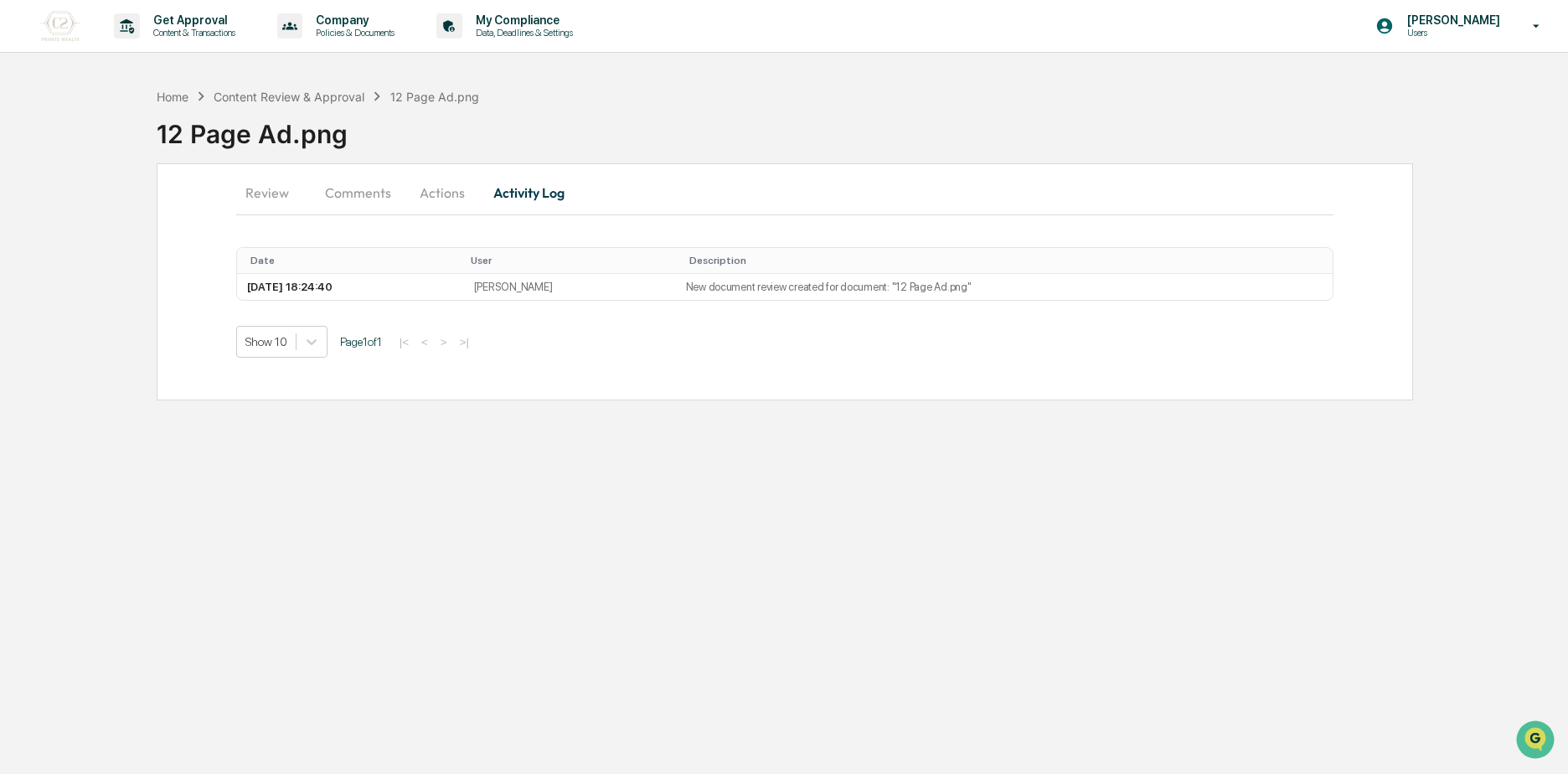
click at [553, 309] on div "Date User Description [DATE] 18:24:40 [PERSON_NAME] New document review created…" at bounding box center [785, 299] width 1097 height 118
click at [546, 280] on td "[PERSON_NAME]" at bounding box center [569, 287] width 212 height 26
click at [281, 191] on button "Review" at bounding box center [273, 193] width 75 height 40
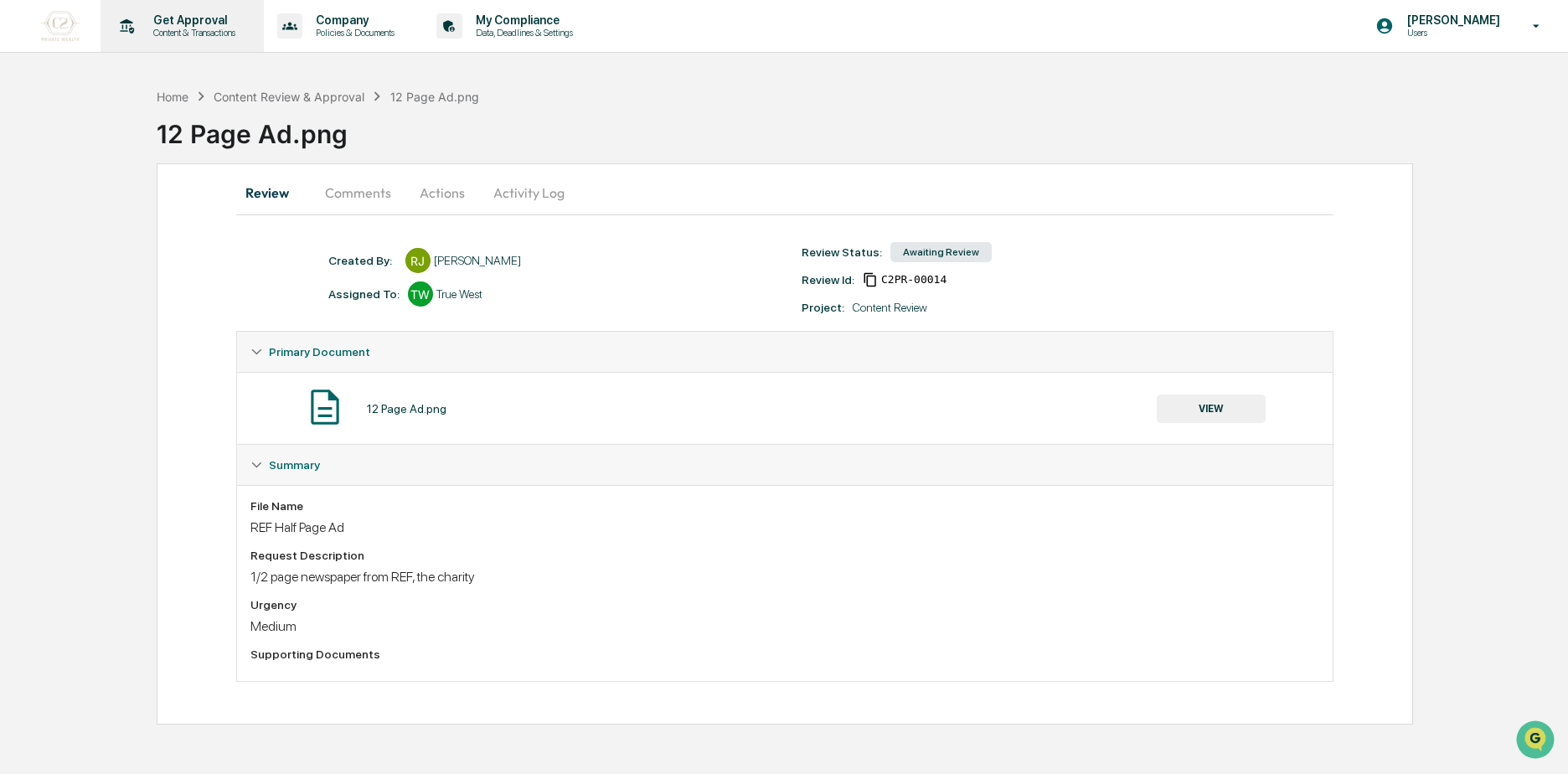
click at [233, 25] on p "Get Approval" at bounding box center [191, 20] width 103 height 13
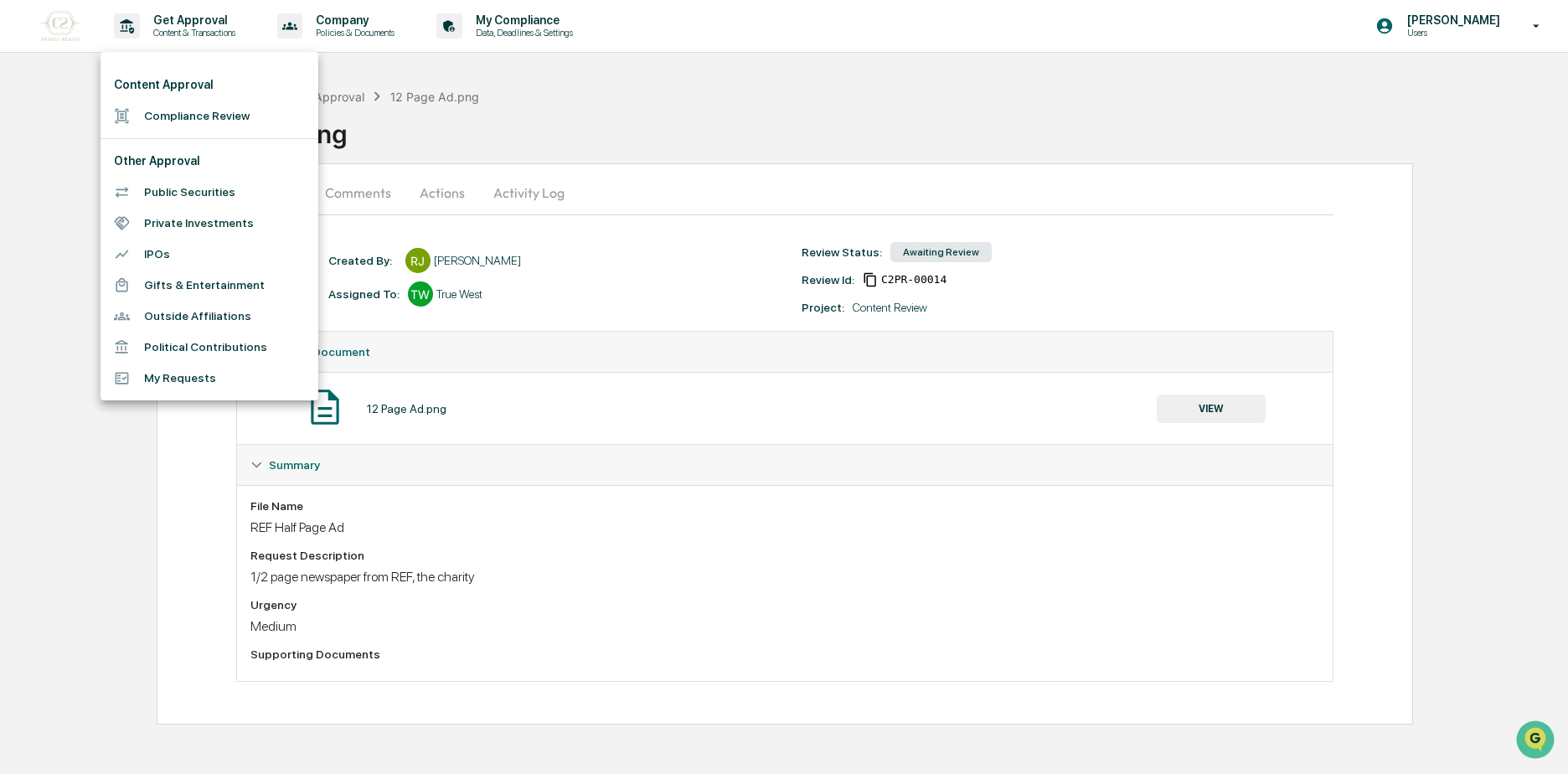
click at [196, 112] on li "Compliance Review" at bounding box center [209, 116] width 217 height 31
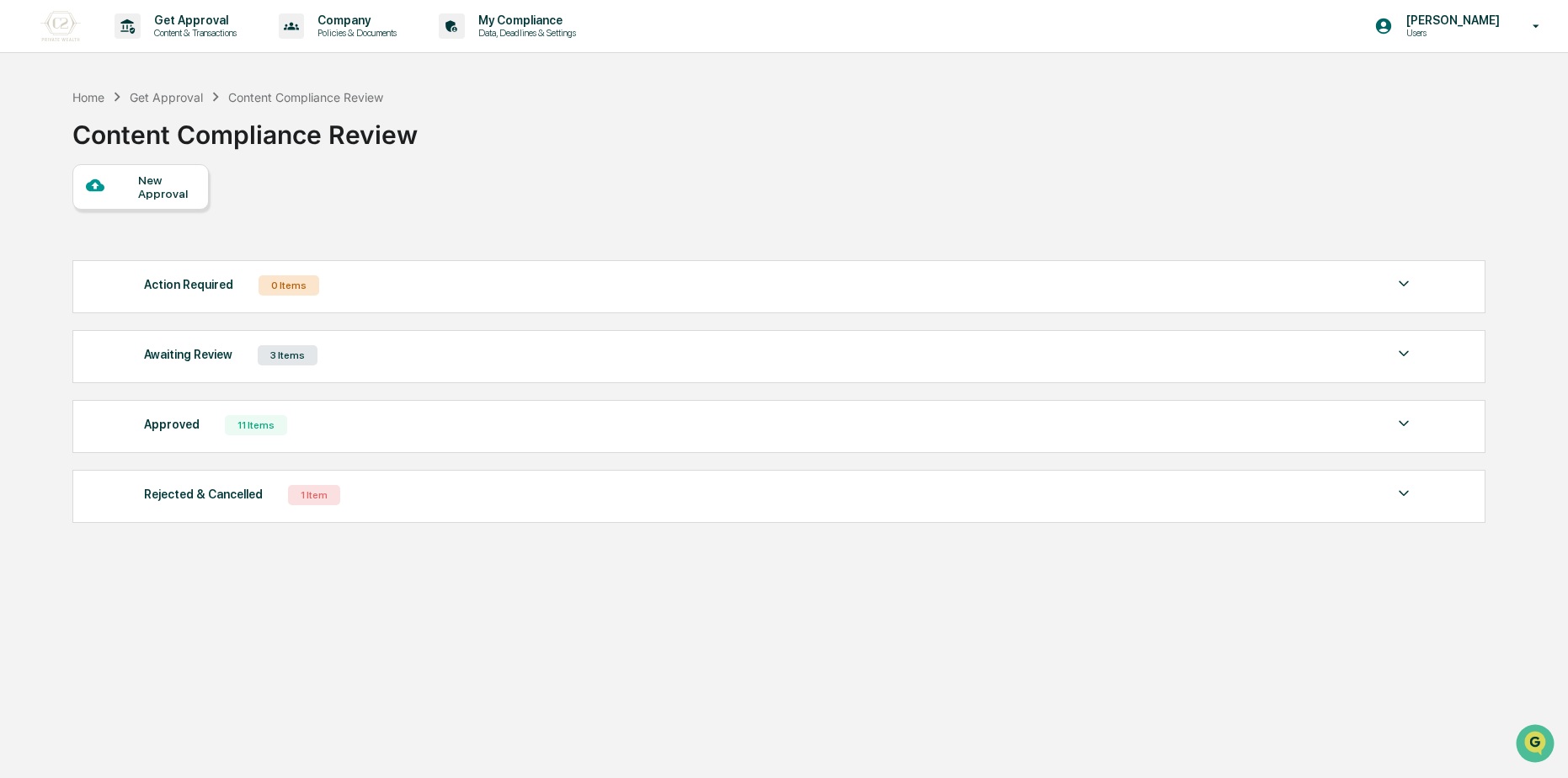
click at [362, 354] on div "Awaiting Review 3 Items" at bounding box center [779, 355] width 1270 height 24
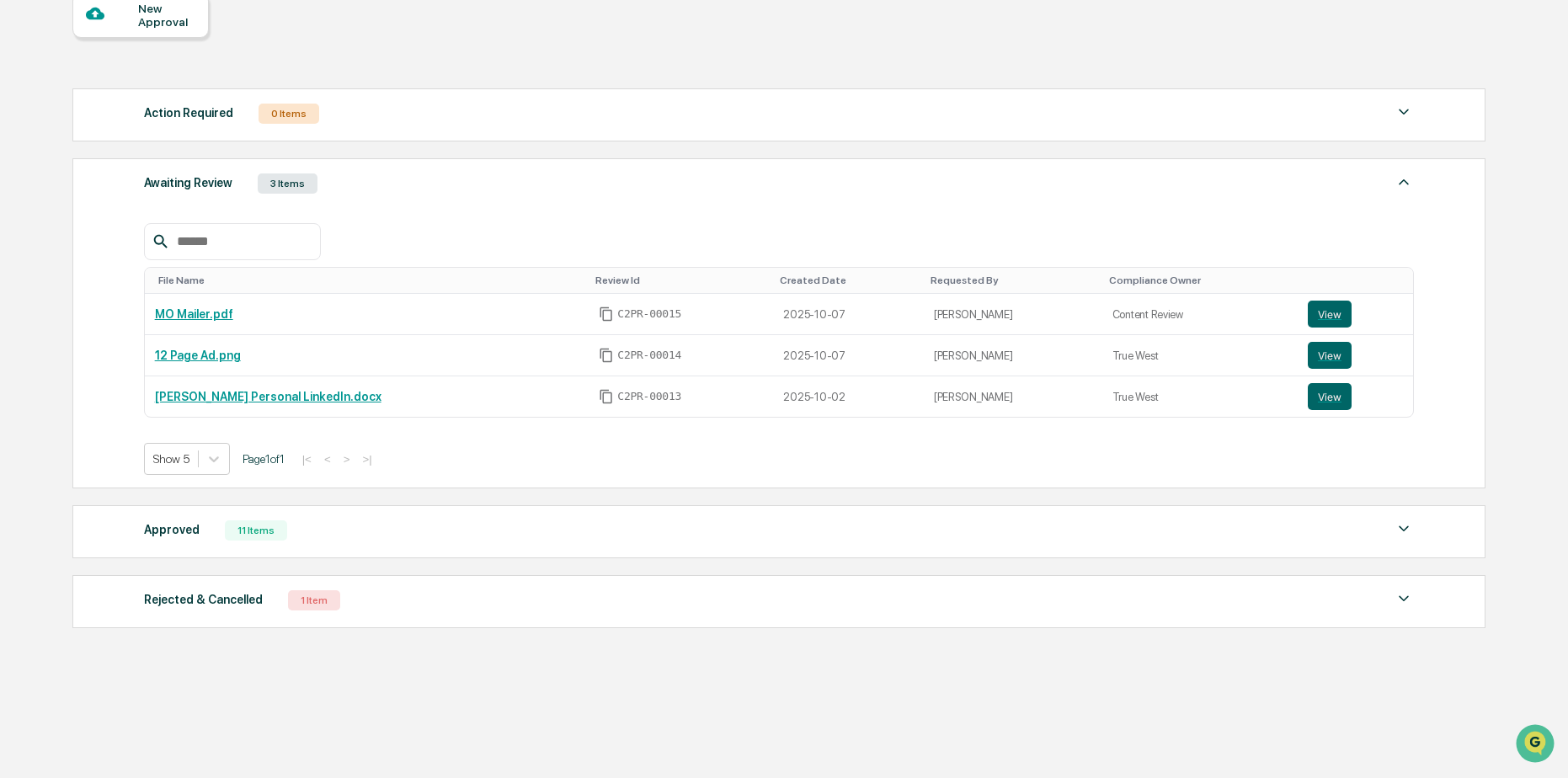
click at [311, 532] on div "Approved 11 Items" at bounding box center [779, 530] width 1270 height 24
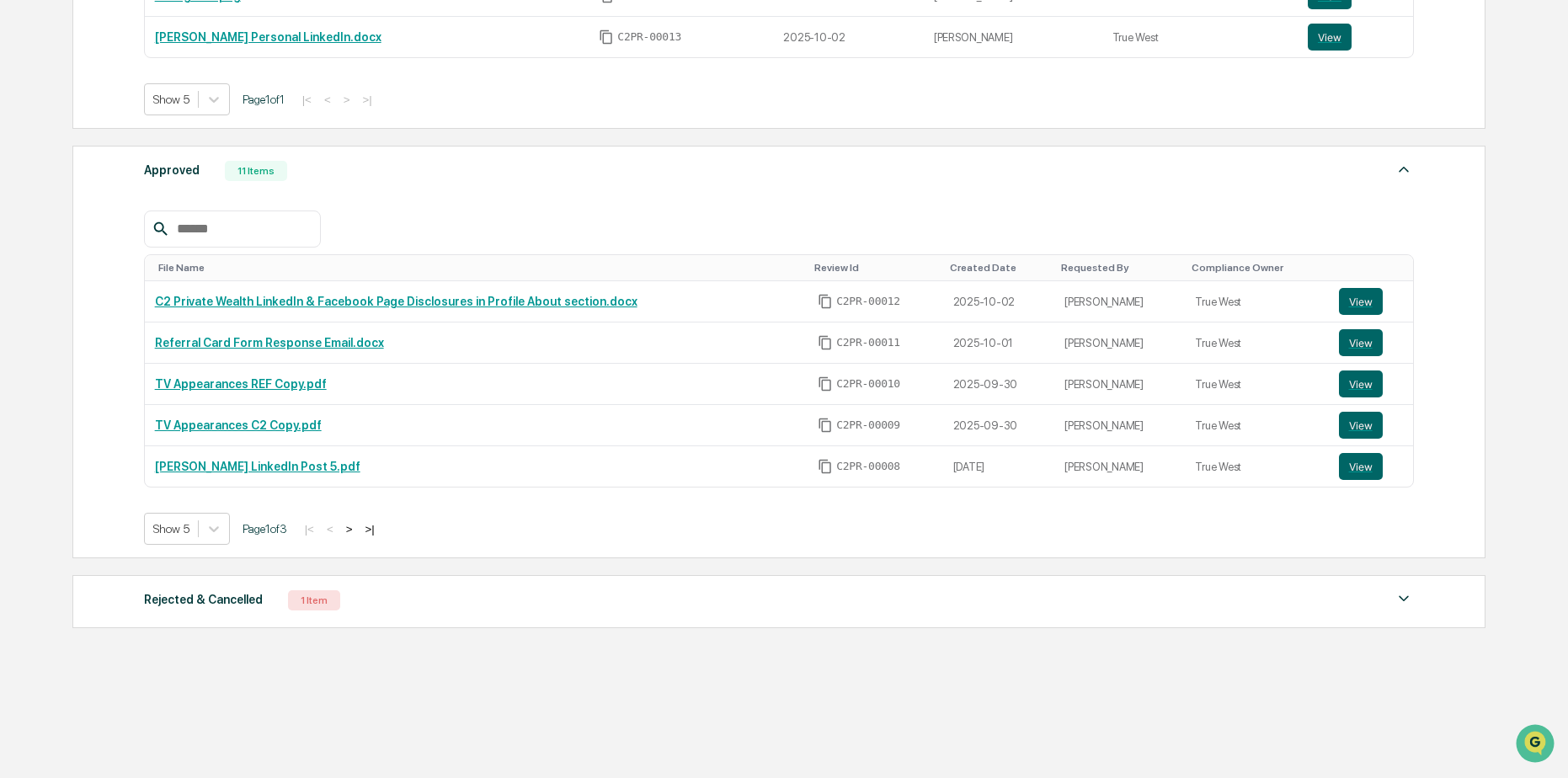
click at [383, 603] on div "Rejected & Cancelled 1 Item" at bounding box center [779, 600] width 1270 height 24
